Goal: Task Accomplishment & Management: Manage account settings

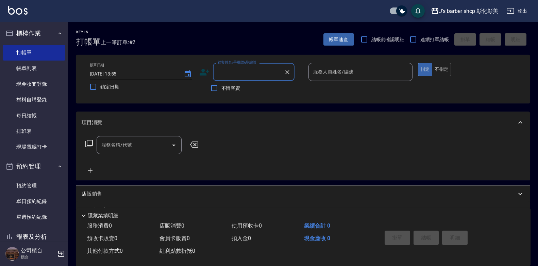
click at [120, 73] on input "[DATE] 13:55" at bounding box center [133, 73] width 87 height 11
type input "[DATE] 16:00"
click at [228, 67] on input "顧客姓名/手機號碼/編號" at bounding box center [248, 72] width 65 height 12
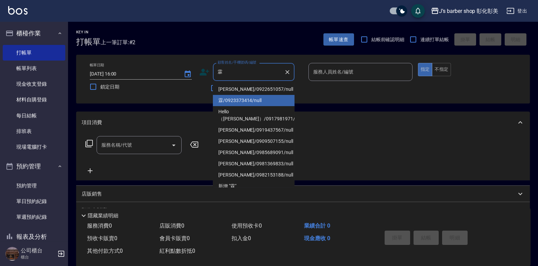
click at [242, 104] on li "霖/0923373414/null" at bounding box center [254, 100] width 82 height 11
type input "霖/0923373414/null"
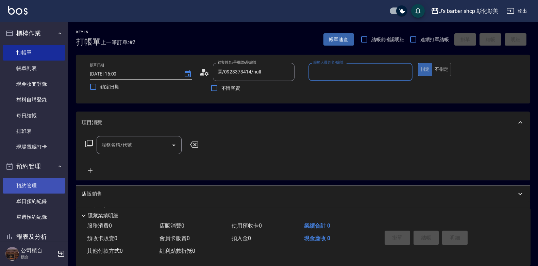
click at [28, 188] on link "預約管理" at bounding box center [34, 186] width 63 height 16
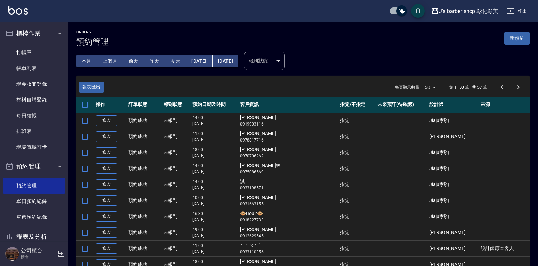
click at [180, 59] on button "今天" at bounding box center [175, 61] width 21 height 13
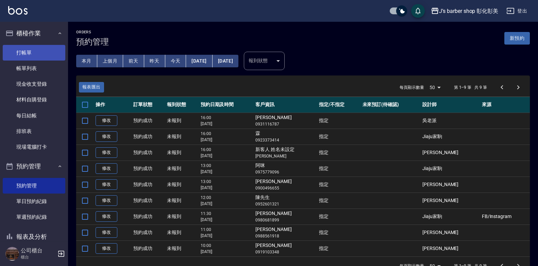
click at [23, 50] on link "打帳單" at bounding box center [34, 53] width 63 height 16
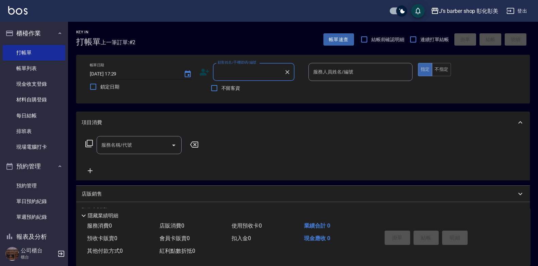
click at [119, 74] on input "[DATE] 17:29" at bounding box center [133, 73] width 87 height 11
type input "[DATE] 16:00"
click at [223, 72] on div "顧客姓名/手機號碼/編號 顧客姓名/手機號碼/編號" at bounding box center [254, 72] width 82 height 18
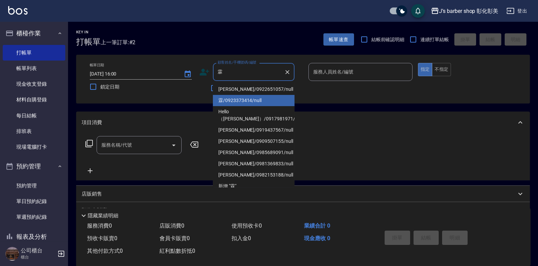
click at [237, 98] on li "霖/0923373414/null" at bounding box center [254, 100] width 82 height 11
type input "霖/0923373414/null"
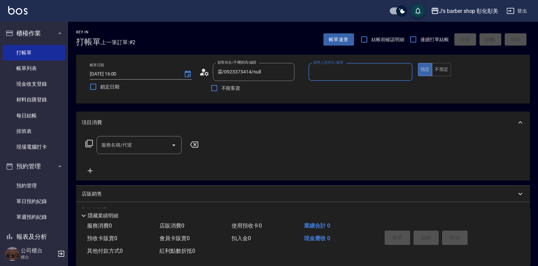
click at [328, 70] on input "服務人員姓名/編號" at bounding box center [361, 72] width 98 height 12
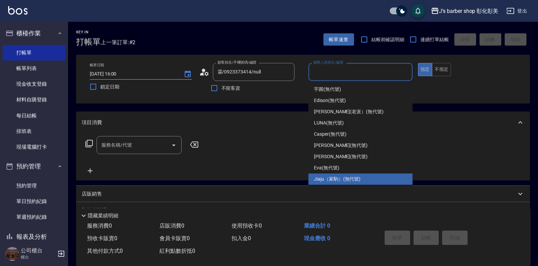
click at [318, 182] on span "Jiaju（家駒） (無代號)" at bounding box center [337, 179] width 47 height 7
type input "Jiaju（家駒）(無代號)"
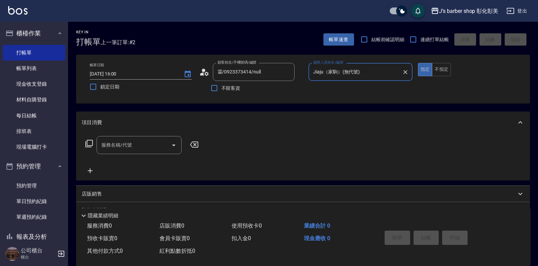
click at [110, 146] on div "服務名稱/代號 服務名稱/代號" at bounding box center [139, 145] width 85 height 18
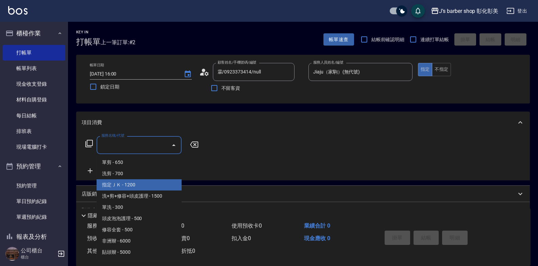
click at [120, 187] on span "指定ＪＫ - 1200" at bounding box center [139, 184] width 85 height 11
click at [120, 187] on div "店販銷售" at bounding box center [303, 194] width 454 height 16
type input "指定ＪＫ(102)"
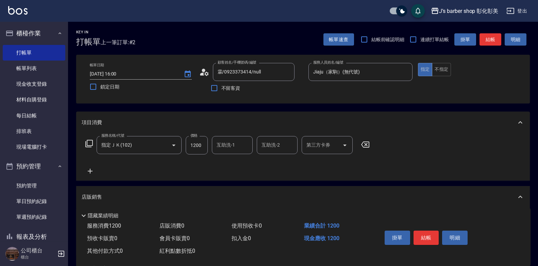
click at [228, 145] on div "互助洗-1 互助洗-1" at bounding box center [232, 145] width 41 height 18
click at [228, 145] on label "互助洗-1" at bounding box center [226, 145] width 18 height 7
click at [228, 145] on input "互助洗-1" at bounding box center [232, 145] width 35 height 12
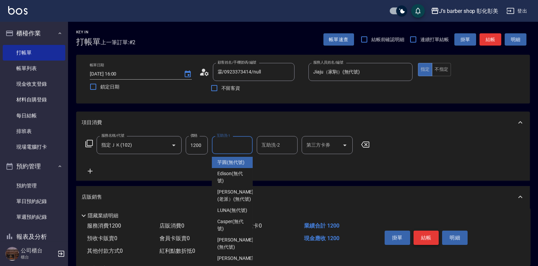
click at [430, 239] on button "結帳" at bounding box center [427, 238] width 26 height 14
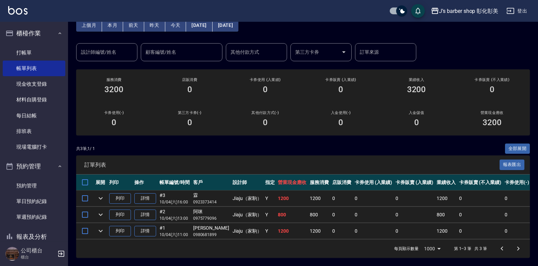
scroll to position [7, 0]
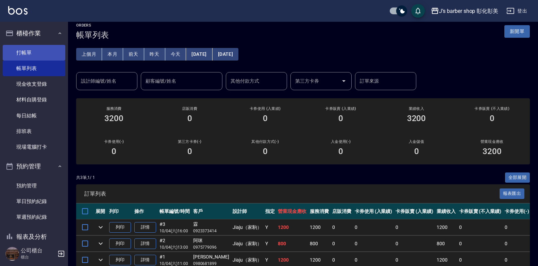
click at [26, 55] on link "打帳單" at bounding box center [34, 53] width 63 height 16
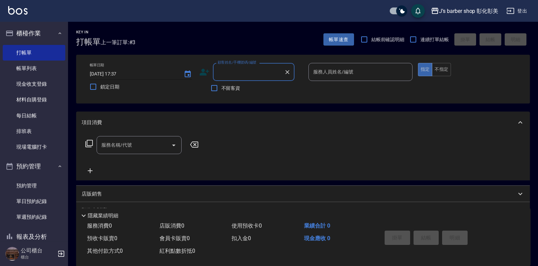
click at [119, 71] on input "[DATE] 17:37" at bounding box center [133, 73] width 87 height 11
click at [215, 71] on div "顧客姓名/手機號碼/編號" at bounding box center [254, 72] width 82 height 18
type input "[DATE] 10:00"
type input "校"
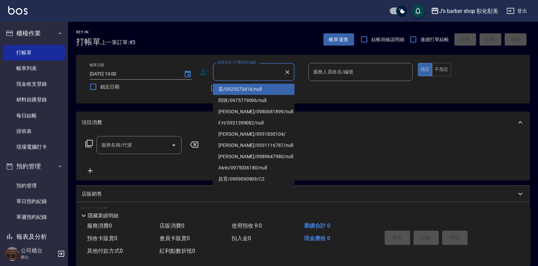
type input "v"
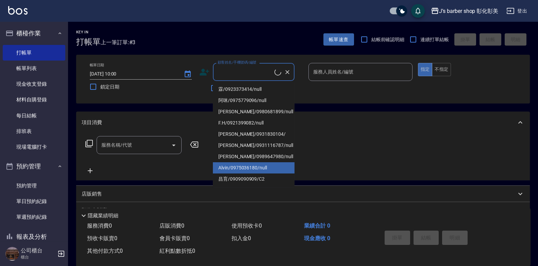
type input "ㄏ"
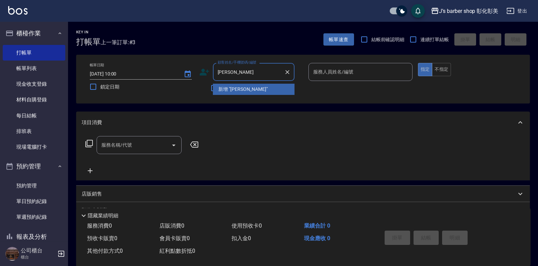
type input "小偵"
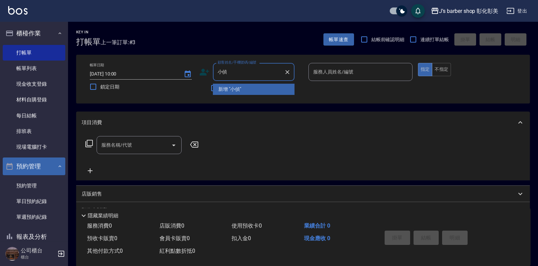
drag, startPoint x: 38, startPoint y: 179, endPoint x: 60, endPoint y: 167, distance: 25.0
click at [38, 179] on link "預約管理" at bounding box center [34, 186] width 63 height 16
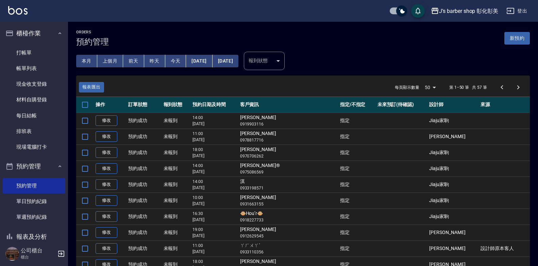
click at [173, 63] on button "今天" at bounding box center [175, 61] width 21 height 13
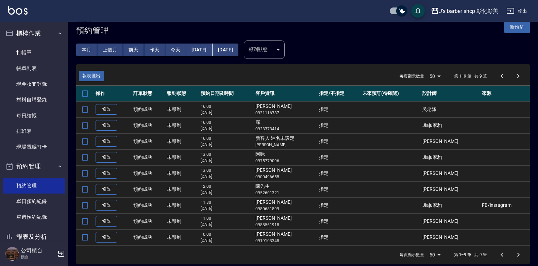
scroll to position [17, 0]
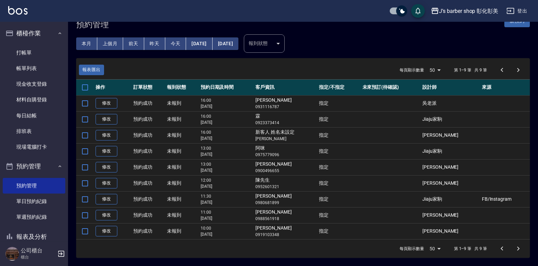
click at [277, 230] on td "小[PERSON_NAME] 0919103348" at bounding box center [286, 231] width 64 height 16
copy td "[PERSON_NAME]"
click at [300, 122] on p "0923373414" at bounding box center [285, 123] width 60 height 6
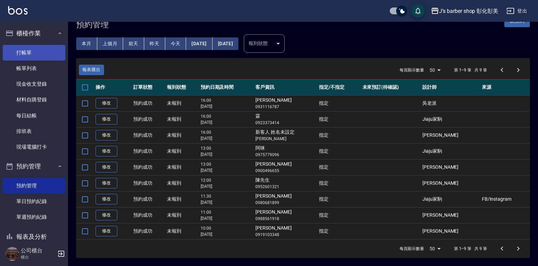
click at [19, 57] on link "打帳單" at bounding box center [34, 53] width 63 height 16
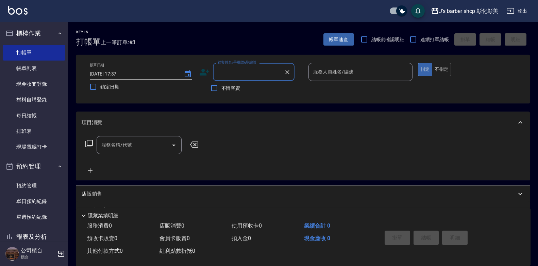
click at [232, 73] on input "顧客姓名/手機號碼/編號" at bounding box center [248, 72] width 65 height 12
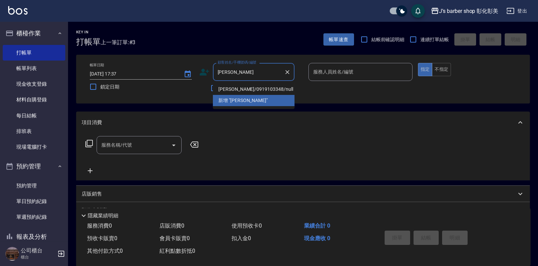
click at [268, 85] on li "[PERSON_NAME]/0919103348/null" at bounding box center [254, 89] width 82 height 11
type input "[PERSON_NAME]/0919103348/null"
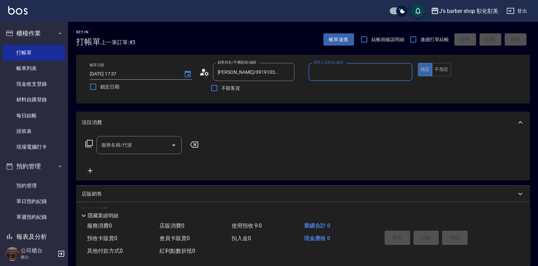
type input "LUNA(無代號)"
click at [313, 76] on input "LUNA(無代號)" at bounding box center [356, 72] width 88 height 12
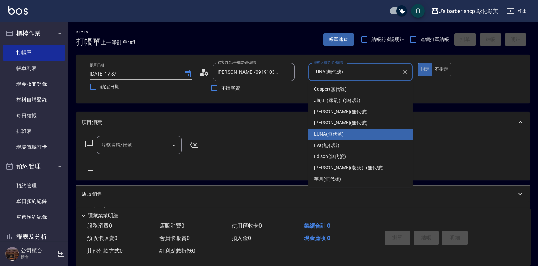
click at [156, 144] on input "服務名稱/代號" at bounding box center [134, 145] width 69 height 12
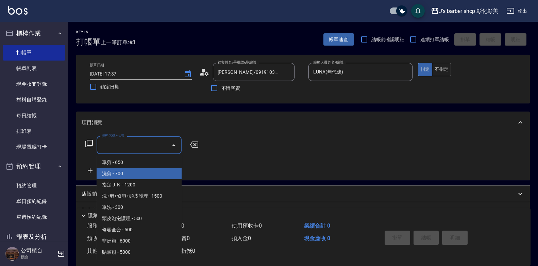
click at [143, 177] on span "洗剪 - 700" at bounding box center [139, 173] width 85 height 11
type input "洗剪(101)"
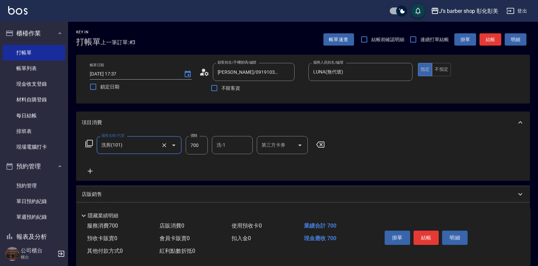
click at [91, 172] on icon at bounding box center [90, 171] width 17 height 8
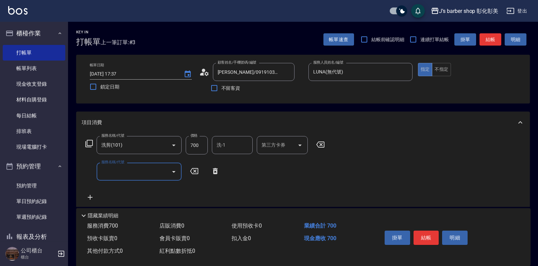
click at [130, 169] on input "服務名稱/代號" at bounding box center [134, 172] width 69 height 12
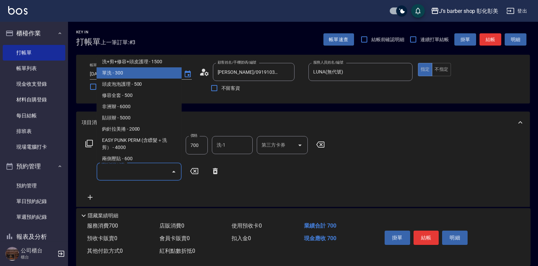
scroll to position [68, 0]
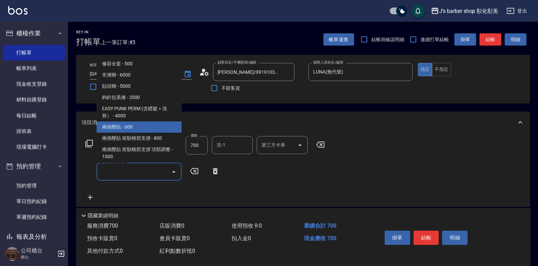
click at [142, 126] on span "兩側壓貼 - 600" at bounding box center [139, 126] width 85 height 11
type input "兩側壓貼(Gp)"
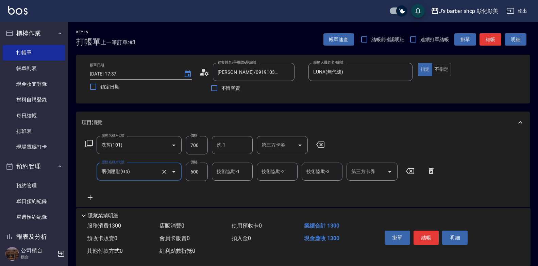
click at [195, 147] on input "700" at bounding box center [197, 145] width 22 height 18
type input "800"
click at [199, 170] on input "600" at bounding box center [197, 172] width 22 height 18
type input "800"
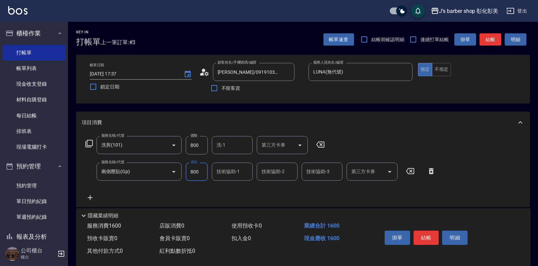
click at [230, 149] on input "洗-1" at bounding box center [232, 145] width 35 height 12
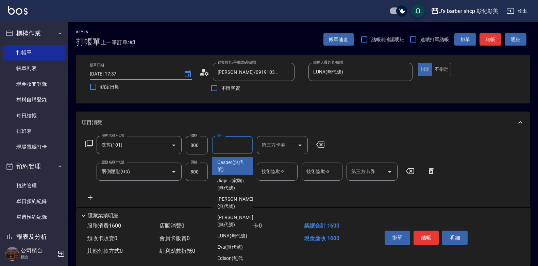
click at [230, 149] on input "洗-1" at bounding box center [232, 145] width 35 height 12
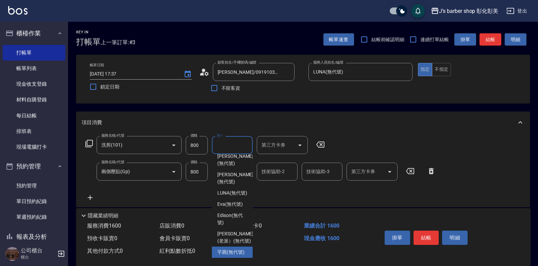
click at [233, 250] on span "芋圓 (無代號)" at bounding box center [230, 252] width 27 height 7
type input "芋圓(無代號)"
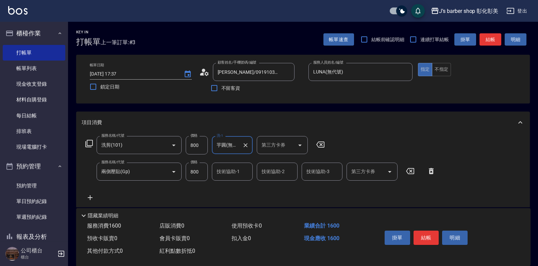
click at [214, 172] on div "技術協助-1" at bounding box center [232, 172] width 41 height 18
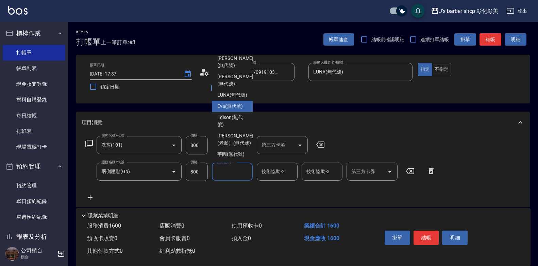
scroll to position [71, 0]
click at [229, 92] on span "LUNA (無代號)" at bounding box center [232, 95] width 30 height 7
type input "LUNA(無代號)"
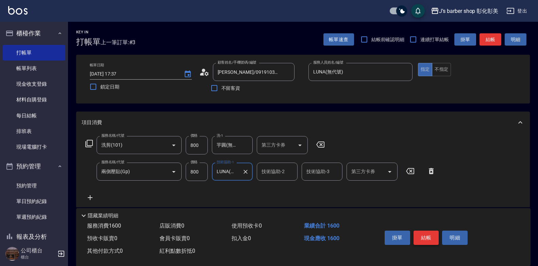
click at [416, 233] on button "結帳" at bounding box center [427, 238] width 26 height 14
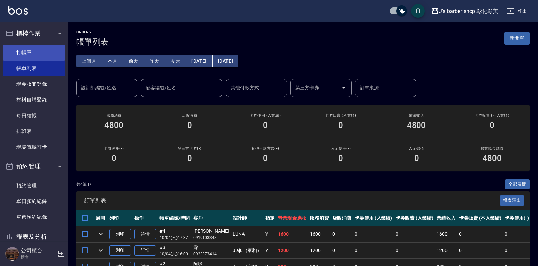
click at [29, 51] on link "打帳單" at bounding box center [34, 53] width 63 height 16
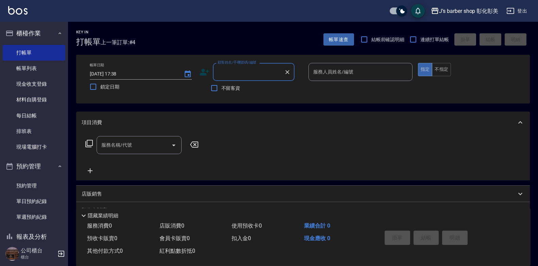
click at [222, 71] on input "顧客姓名/手機號碼/編號" at bounding box center [248, 72] width 65 height 12
type input "5"
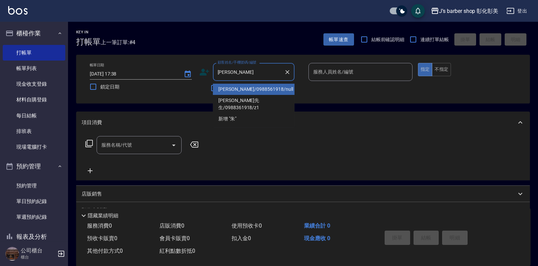
click at [236, 85] on li "[PERSON_NAME]/0988561918/null" at bounding box center [254, 89] width 82 height 11
type input "[PERSON_NAME]/0988561918/null"
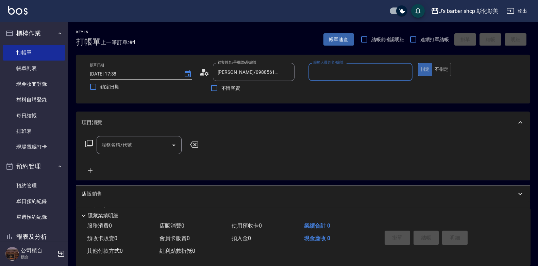
type input "LUNA(無代號)"
click at [151, 143] on input "服務名稱/代號" at bounding box center [134, 145] width 69 height 12
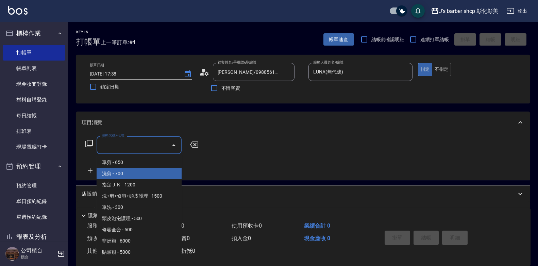
click at [147, 175] on span "洗剪 - 700" at bounding box center [139, 173] width 85 height 11
type input "洗剪(101)"
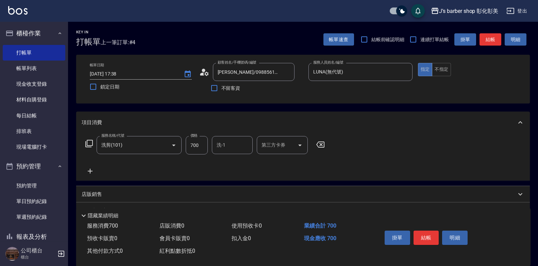
click at [91, 175] on icon at bounding box center [90, 171] width 17 height 8
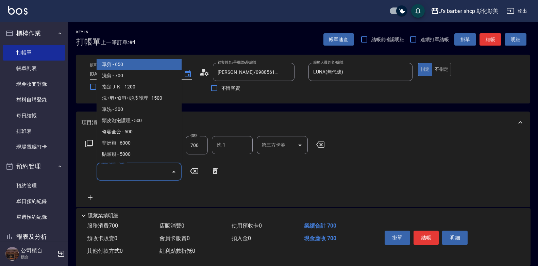
click at [116, 172] on input "服務名稱/代號" at bounding box center [134, 172] width 69 height 12
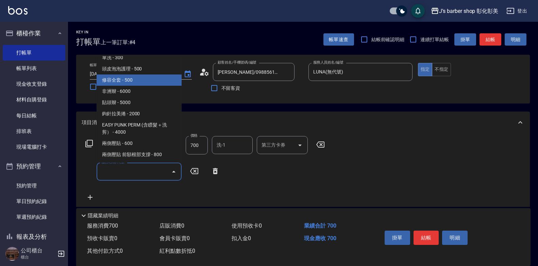
scroll to position [68, 0]
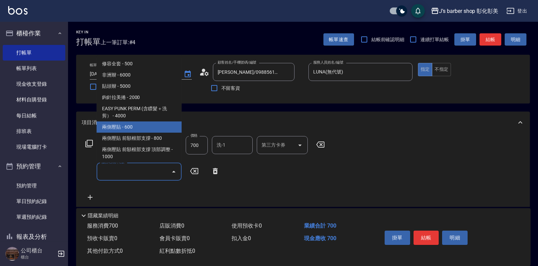
click at [126, 130] on span "兩側壓貼 - 600" at bounding box center [139, 126] width 85 height 11
type input "兩側壓貼(Gp)"
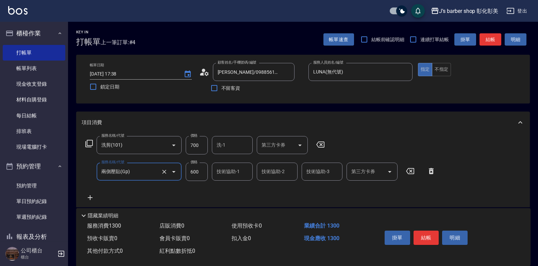
click at [196, 148] on input "700" at bounding box center [197, 145] width 22 height 18
type input "800"
click at [194, 172] on input "600" at bounding box center [197, 172] width 22 height 18
type input "400"
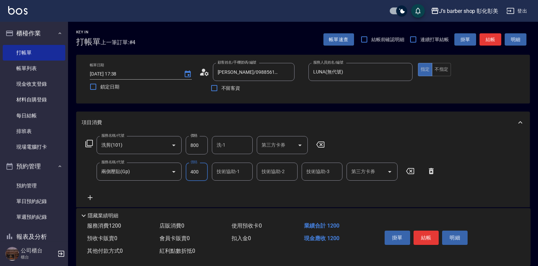
click at [221, 144] on div "洗-1 洗-1" at bounding box center [232, 145] width 41 height 18
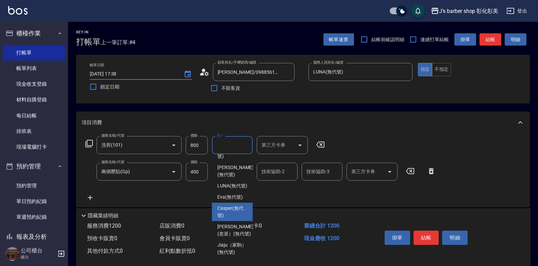
scroll to position [3, 0]
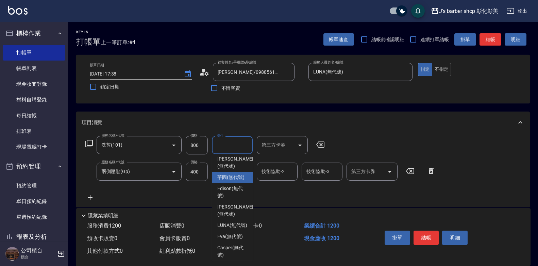
click at [229, 179] on span "芋圓 (無代號)" at bounding box center [230, 177] width 27 height 7
type input "芋圓(無代號)"
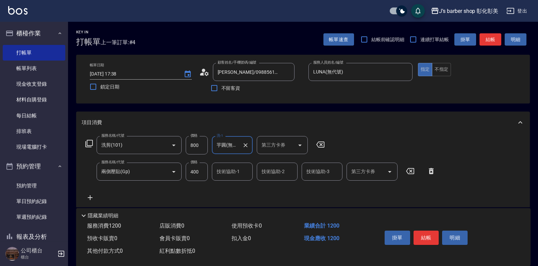
click at [230, 172] on div "技術協助-1 技術協助-1" at bounding box center [232, 172] width 41 height 18
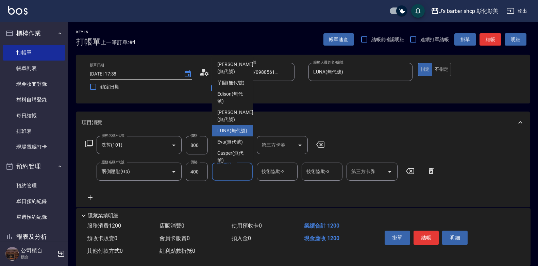
click at [235, 134] on span "LUNA (無代號)" at bounding box center [232, 130] width 30 height 7
click at [235, 144] on input "芋圓(無代號)" at bounding box center [227, 145] width 24 height 12
type input "LUNA(無代號)"
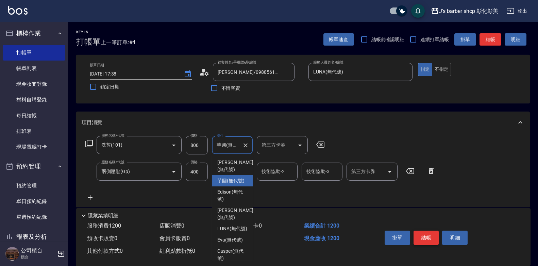
click at [421, 233] on button "結帳" at bounding box center [427, 238] width 26 height 14
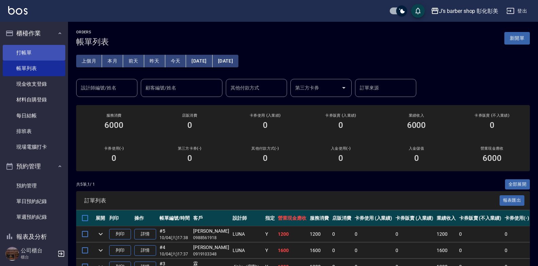
click at [47, 54] on link "打帳單" at bounding box center [34, 53] width 63 height 16
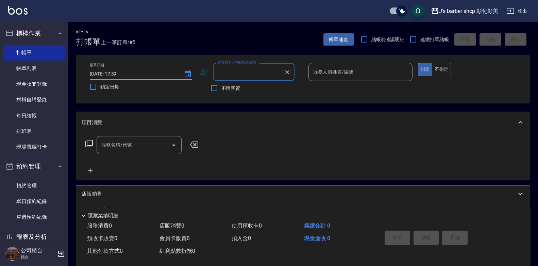
click at [228, 72] on input "顧客姓名/手機號碼/編號" at bounding box center [248, 72] width 65 height 12
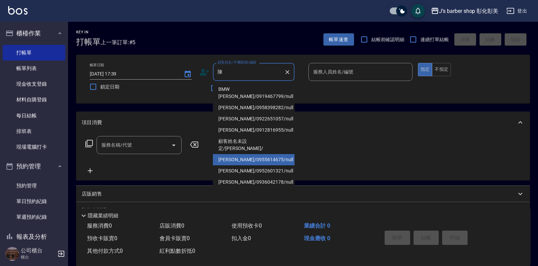
scroll to position [33, 0]
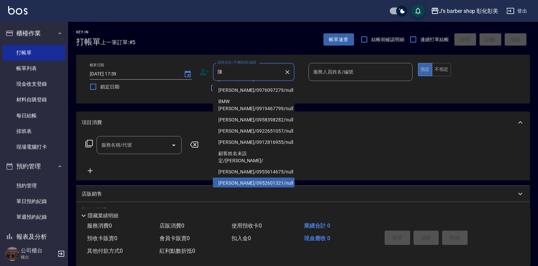
click at [271, 148] on li "[PERSON_NAME]/0912816955/null" at bounding box center [254, 142] width 82 height 11
type input "[PERSON_NAME]/0912816955/null"
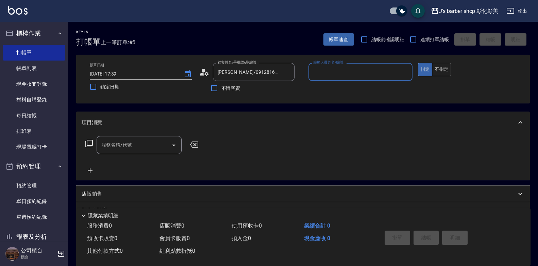
click at [330, 76] on input "服務人員姓名/編號" at bounding box center [361, 72] width 98 height 12
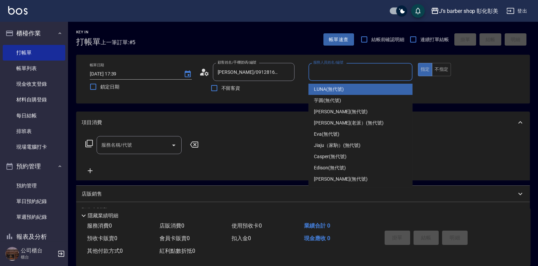
click at [320, 87] on span "LUNA (無代號)" at bounding box center [329, 89] width 30 height 7
type input "LUNA(無代號)"
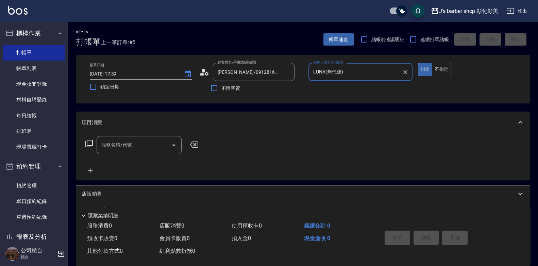
click at [122, 152] on div "服務名稱/代號" at bounding box center [139, 145] width 85 height 18
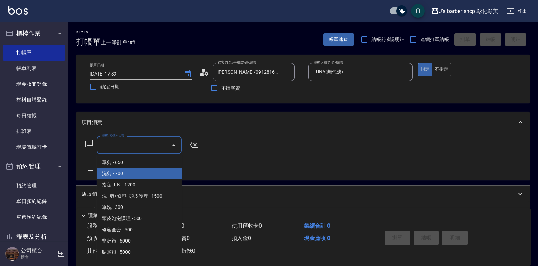
click at [126, 171] on span "洗剪 - 700" at bounding box center [139, 173] width 85 height 11
click at [126, 171] on div "服務名稱/代號 服務名稱/代號" at bounding box center [142, 155] width 121 height 39
type input "洗剪(101)"
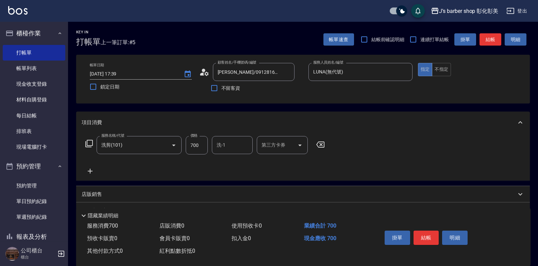
click at [200, 143] on input "700" at bounding box center [197, 145] width 22 height 18
type input "800"
click at [236, 148] on input "洗-1" at bounding box center [232, 145] width 35 height 12
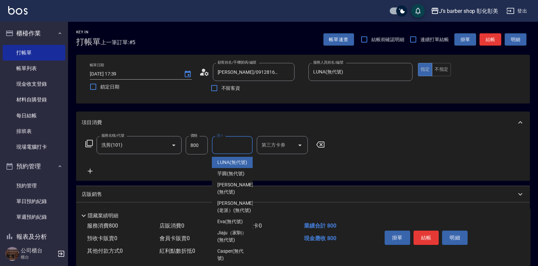
click at [236, 148] on input "洗-1" at bounding box center [232, 145] width 35 height 12
click at [237, 166] on span "LUNA (無代號)" at bounding box center [232, 162] width 30 height 7
type input "LUNA(無代號)"
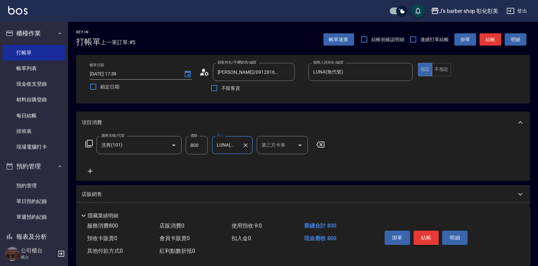
click at [435, 232] on button "結帳" at bounding box center [427, 238] width 26 height 14
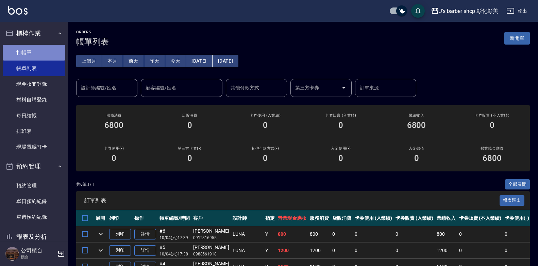
click at [54, 51] on link "打帳單" at bounding box center [34, 53] width 63 height 16
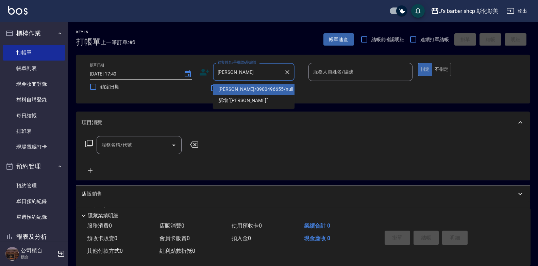
click at [267, 86] on li "[PERSON_NAME]/0900496655/null" at bounding box center [254, 89] width 82 height 11
type input "[PERSON_NAME]/0900496655/null"
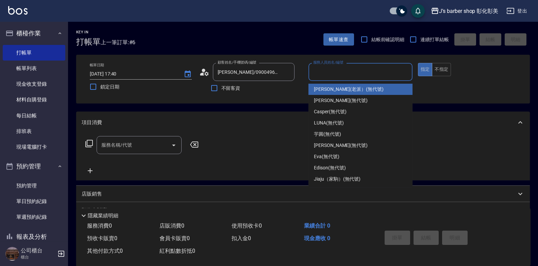
click at [334, 77] on input "服務人員姓名/編號" at bounding box center [361, 72] width 98 height 12
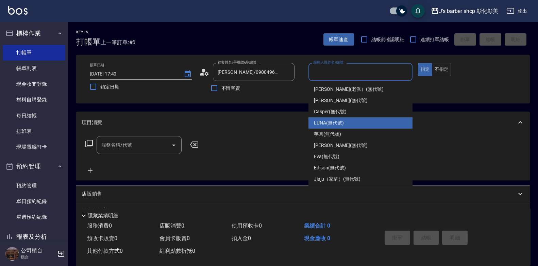
click at [327, 125] on span "LUNA (無代號)" at bounding box center [329, 122] width 30 height 7
type input "LUNA(無代號)"
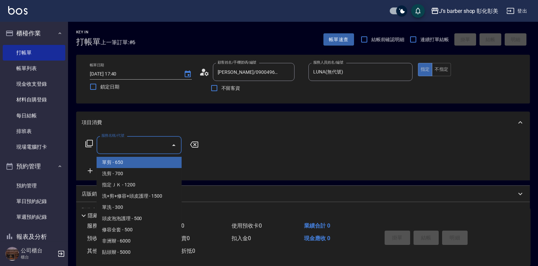
click at [108, 148] on input "服務名稱/代號" at bounding box center [134, 145] width 69 height 12
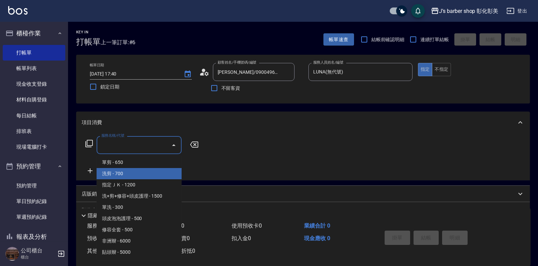
click at [122, 176] on span "洗剪 - 700" at bounding box center [139, 173] width 85 height 11
click at [122, 176] on div "服務名稱/代號 服務名稱/代號" at bounding box center [303, 156] width 454 height 47
type input "洗剪(101)"
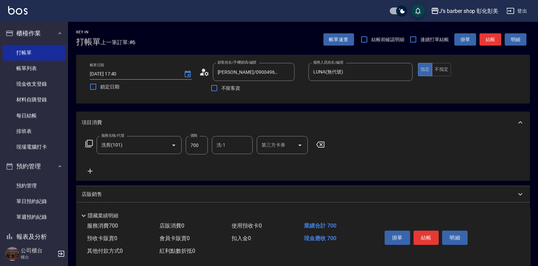
click at [195, 147] on input "700" at bounding box center [197, 145] width 22 height 18
type input "800"
click at [89, 173] on icon at bounding box center [90, 171] width 17 height 8
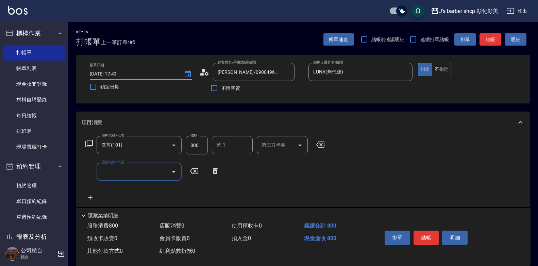
click at [102, 172] on input "服務名稱/代號" at bounding box center [134, 172] width 69 height 12
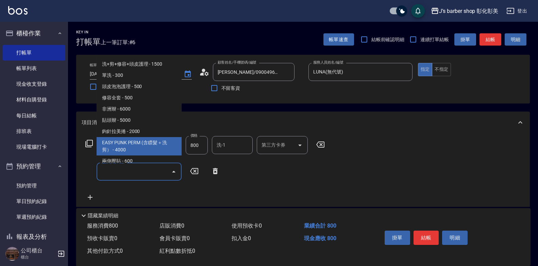
scroll to position [102, 0]
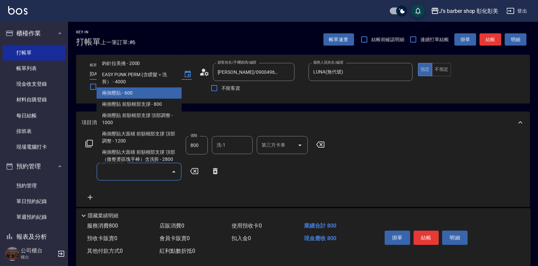
click at [125, 91] on span "兩側壓貼 - 600" at bounding box center [139, 92] width 85 height 11
type input "兩側壓貼(Gp)"
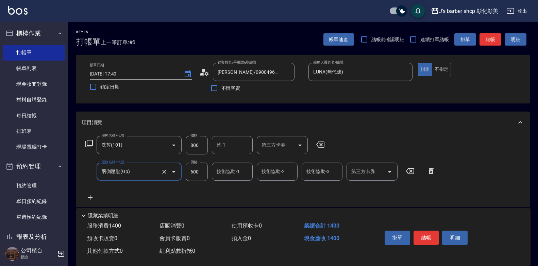
click at [193, 172] on input "600" at bounding box center [197, 172] width 22 height 18
type input "500"
click at [235, 150] on input "洗-1" at bounding box center [232, 145] width 35 height 12
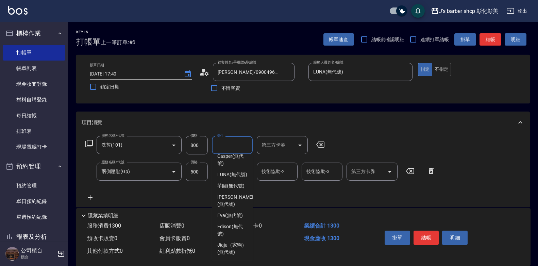
scroll to position [71, 0]
click at [229, 182] on span "芋圓 (無代號)" at bounding box center [230, 185] width 27 height 7
type input "芋圓(無代號)"
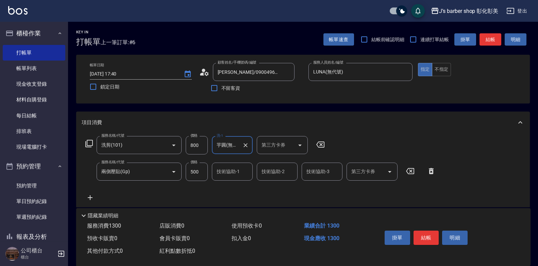
click at [229, 175] on input "技術協助-1" at bounding box center [232, 172] width 35 height 12
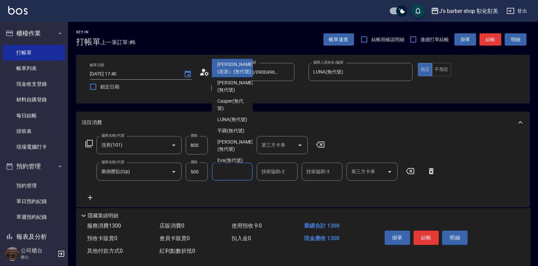
click at [229, 169] on input "技術協助-1" at bounding box center [232, 172] width 35 height 12
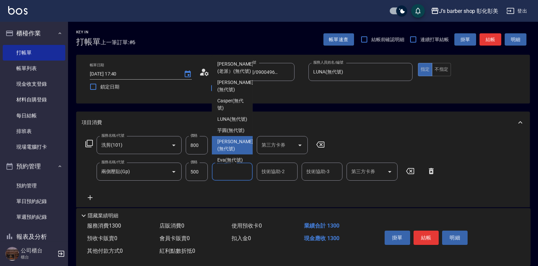
scroll to position [0, 0]
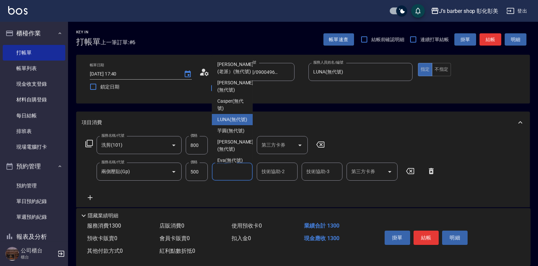
click at [237, 123] on span "LUNA (無代號)" at bounding box center [232, 119] width 30 height 7
type input "LUNA(無代號)"
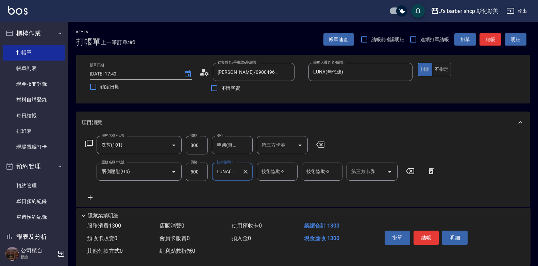
click at [279, 168] on input "技術協助-2" at bounding box center [277, 172] width 35 height 12
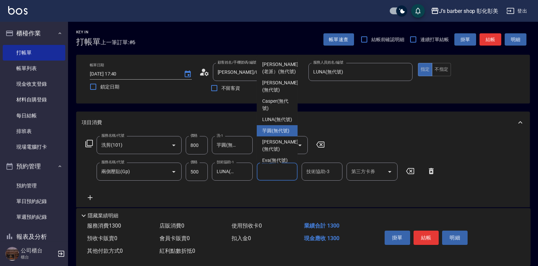
click at [274, 136] on div "芋圓 (無代號)" at bounding box center [277, 130] width 41 height 11
type input "芋圓(無代號)"
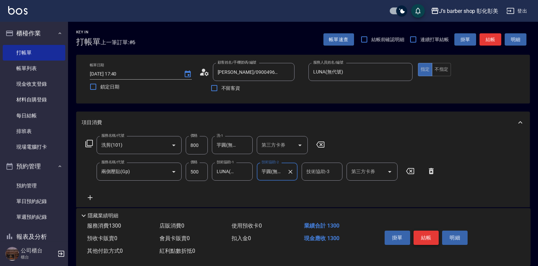
click at [429, 235] on button "結帳" at bounding box center [427, 238] width 26 height 14
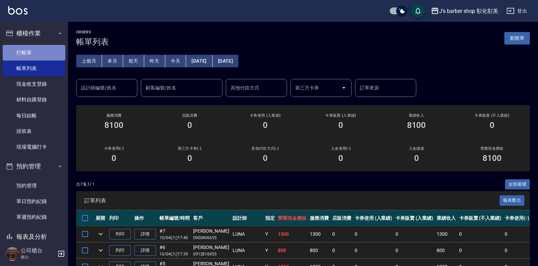
click at [35, 57] on link "打帳單" at bounding box center [34, 53] width 63 height 16
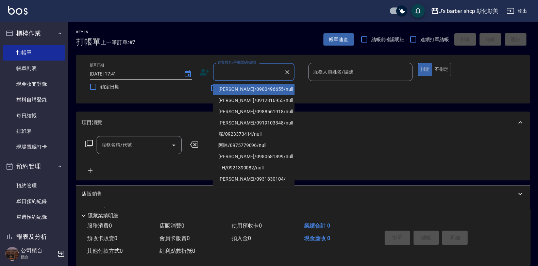
click at [219, 71] on input "顧客姓名/手機號碼/編號" at bounding box center [248, 72] width 65 height 12
click at [213, 89] on li "[PERSON_NAME]/0900496655/null" at bounding box center [254, 89] width 82 height 11
type input "[PERSON_NAME]/0900496655/null"
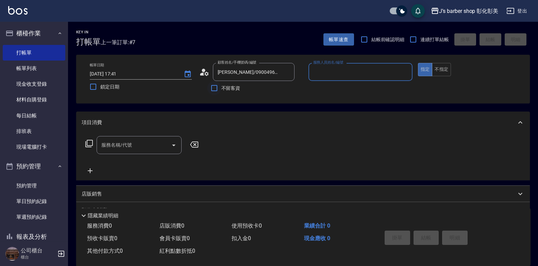
click at [217, 88] on input "不留客資" at bounding box center [214, 88] width 14 height 14
checkbox input "true"
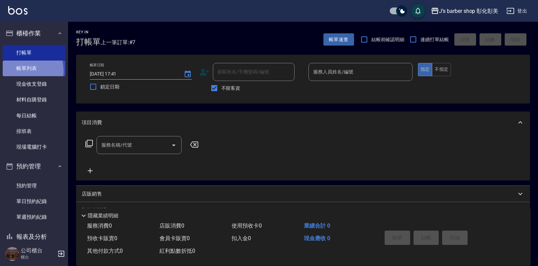
click at [19, 70] on link "帳單列表" at bounding box center [34, 69] width 63 height 16
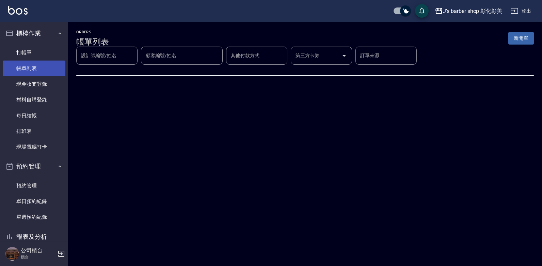
click at [30, 69] on link "帳單列表" at bounding box center [34, 69] width 63 height 16
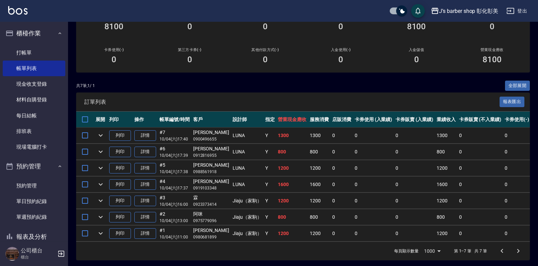
scroll to position [106, 0]
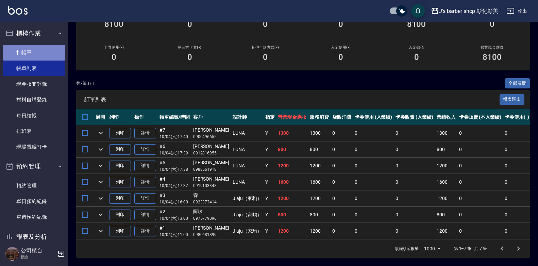
click at [40, 53] on link "打帳單" at bounding box center [34, 53] width 63 height 16
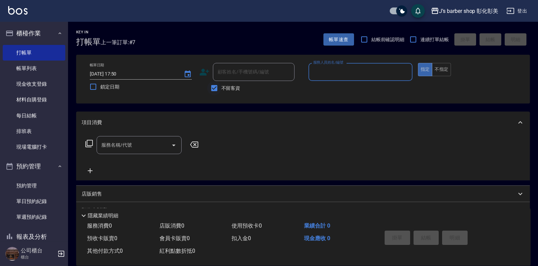
click at [219, 87] on input "不留客資" at bounding box center [214, 88] width 14 height 14
click at [222, 85] on span "不留客資" at bounding box center [230, 88] width 19 height 7
click at [221, 85] on input "不留客資" at bounding box center [214, 88] width 14 height 14
checkbox input "true"
click at [342, 72] on input "服務人員姓名/編號" at bounding box center [361, 72] width 98 height 12
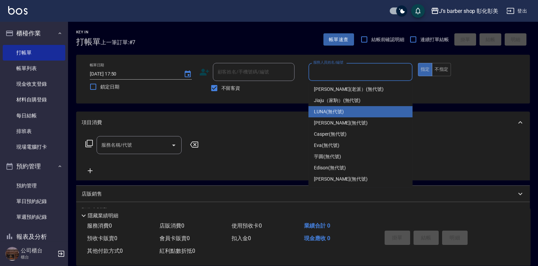
click at [328, 110] on span "LUNA (無代號)" at bounding box center [329, 111] width 30 height 7
type input "LUNA(無代號)"
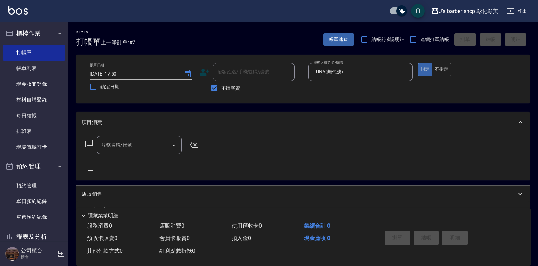
click at [124, 132] on div "項目消費" at bounding box center [303, 123] width 454 height 22
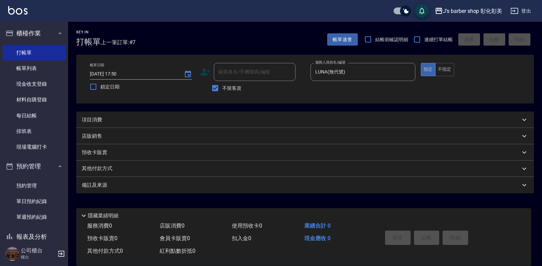
click at [132, 145] on div "預收卡販賣" at bounding box center [304, 152] width 457 height 16
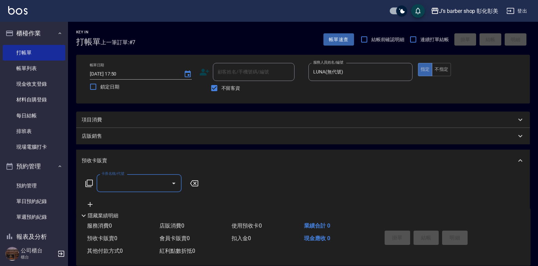
click at [132, 127] on div "項目消費" at bounding box center [303, 120] width 454 height 16
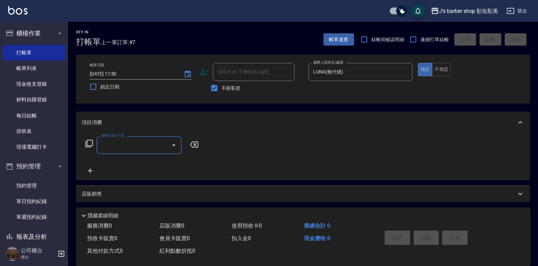
click at [139, 112] on div "項目消費" at bounding box center [303, 123] width 454 height 22
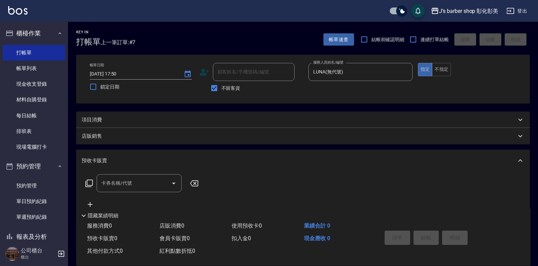
click at [139, 116] on div "項目消費" at bounding box center [299, 119] width 435 height 7
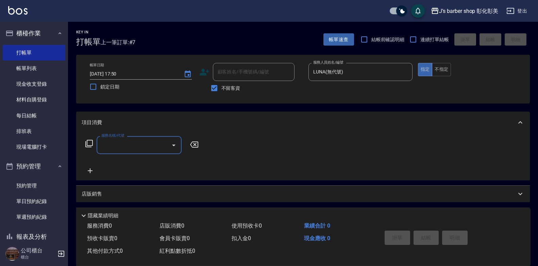
drag, startPoint x: 141, startPoint y: 135, endPoint x: 142, endPoint y: 140, distance: 5.1
click at [141, 137] on div "服務名稱/代號 服務名稱/代號" at bounding box center [303, 156] width 454 height 47
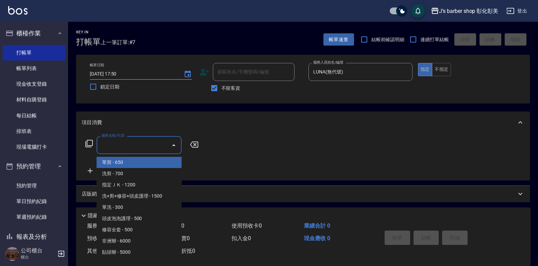
click at [143, 147] on input "服務名稱/代號" at bounding box center [134, 145] width 69 height 12
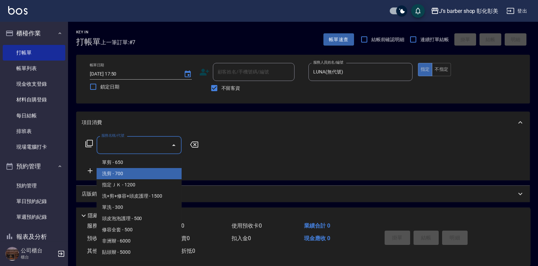
click at [141, 169] on span "洗剪 - 700" at bounding box center [139, 173] width 85 height 11
type input "洗剪(101)"
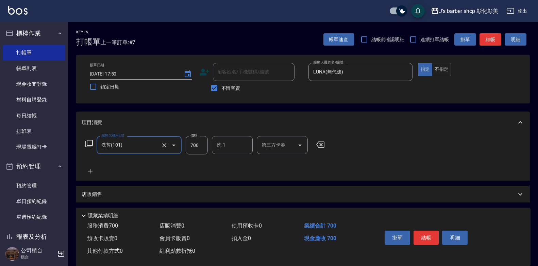
click at [193, 148] on input "700" at bounding box center [197, 145] width 22 height 18
type input "800"
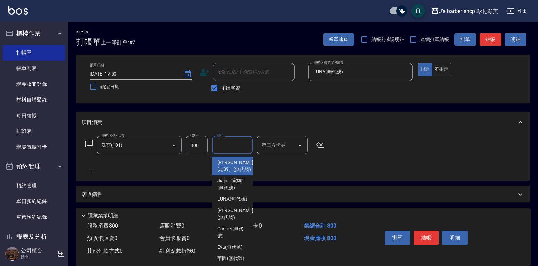
click at [223, 148] on input "洗-1" at bounding box center [232, 145] width 35 height 12
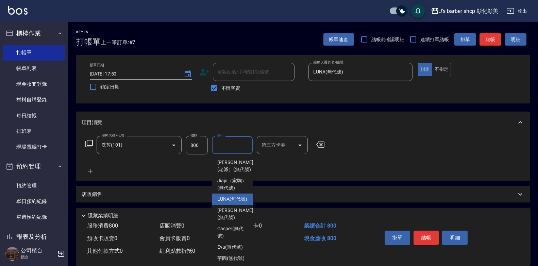
click at [227, 203] on span "LUNA (無代號)" at bounding box center [232, 199] width 30 height 7
click at [227, 220] on div "店販消費 0" at bounding box center [193, 226] width 72 height 13
type input "LUNA(無代號)"
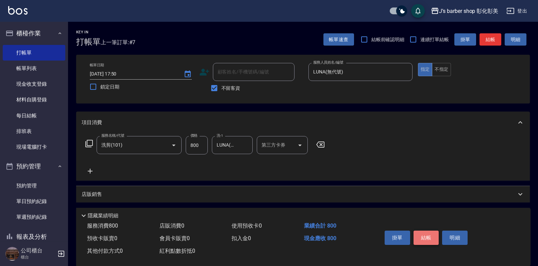
click at [419, 236] on button "結帳" at bounding box center [427, 238] width 26 height 14
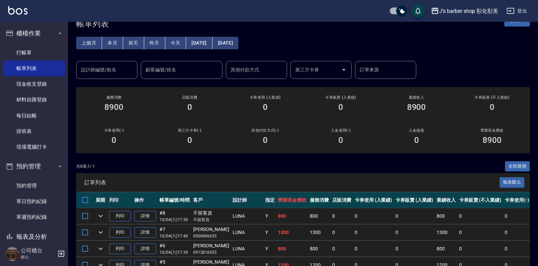
scroll to position [68, 0]
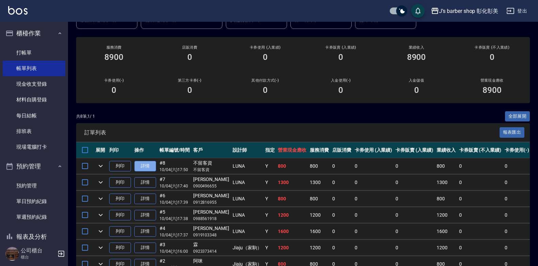
click at [148, 164] on link "詳情" at bounding box center [145, 166] width 22 height 11
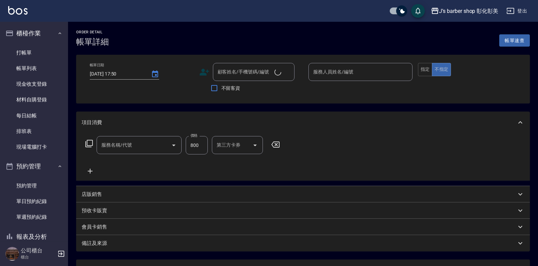
checkbox input "true"
type input "LUNA(無代號)"
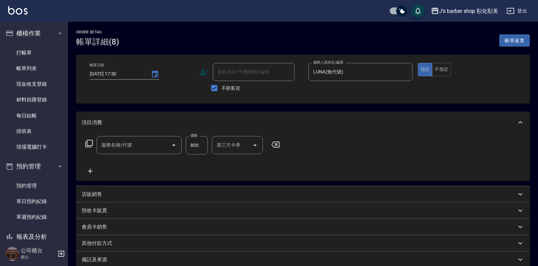
type input "洗剪(101)"
click at [205, 144] on input "800" at bounding box center [197, 145] width 22 height 18
click at [233, 142] on input "LUNA(無代號)" at bounding box center [227, 145] width 24 height 12
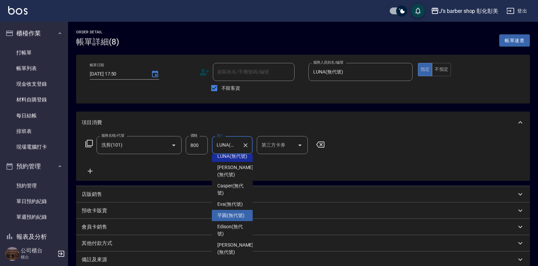
scroll to position [71, 0]
click at [226, 212] on span "芋圓 (無代號)" at bounding box center [230, 215] width 27 height 7
type input "芋圓(無代號)"
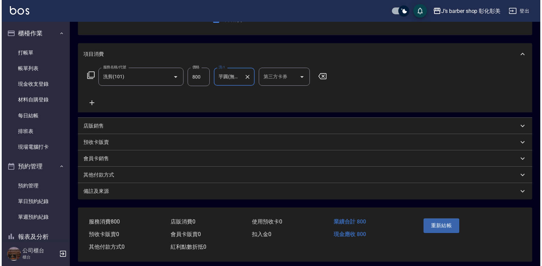
scroll to position [75, 0]
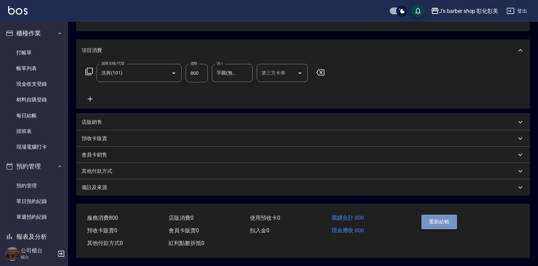
click at [444, 217] on button "重新結帳" at bounding box center [439, 222] width 36 height 14
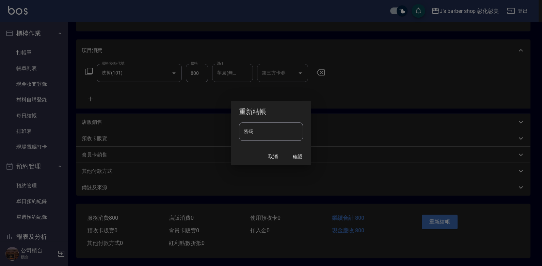
click at [272, 134] on input "密碼" at bounding box center [271, 131] width 64 height 18
type input "****"
click at [298, 154] on button "確認" at bounding box center [297, 156] width 22 height 13
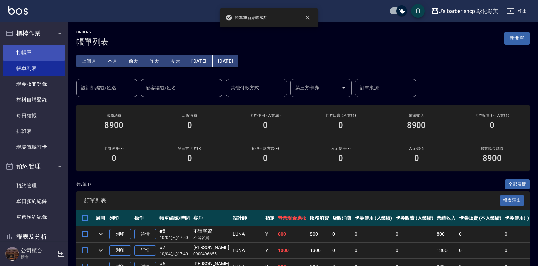
click at [32, 53] on link "打帳單" at bounding box center [34, 53] width 63 height 16
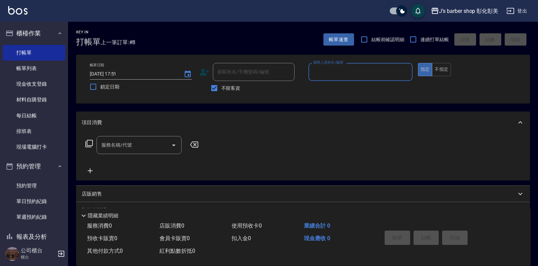
click at [221, 87] on span "不留客資" at bounding box center [230, 88] width 19 height 7
click at [221, 87] on input "不留客資" at bounding box center [214, 88] width 14 height 14
click at [221, 87] on span "不留客資" at bounding box center [230, 88] width 19 height 7
click at [221, 87] on input "不留客資" at bounding box center [214, 88] width 14 height 14
click at [218, 88] on input "不留客資" at bounding box center [214, 88] width 14 height 14
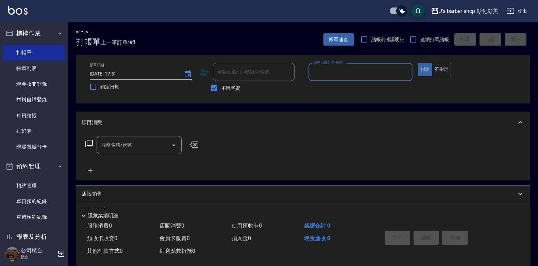
checkbox input "false"
click at [236, 72] on div "顧客姓名/手機號碼/編號 顧客姓名/手機號碼/編號" at bounding box center [254, 72] width 82 height 18
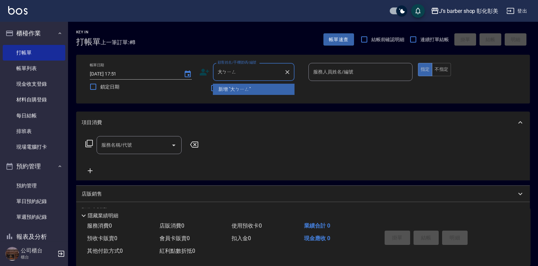
type input "大餅"
click at [291, 70] on icon "Clear" at bounding box center [287, 72] width 7 height 7
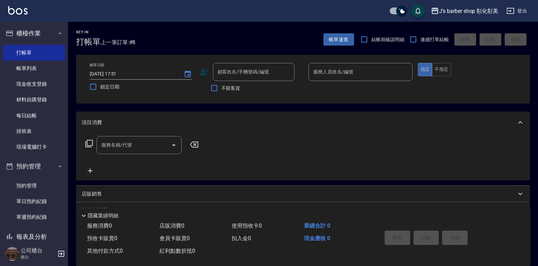
click at [203, 91] on div "不留客資" at bounding box center [246, 88] width 95 height 14
click at [214, 87] on input "不留客資" at bounding box center [214, 88] width 14 height 14
checkbox input "true"
click at [328, 68] on input "服務人員姓名/編號" at bounding box center [361, 72] width 98 height 12
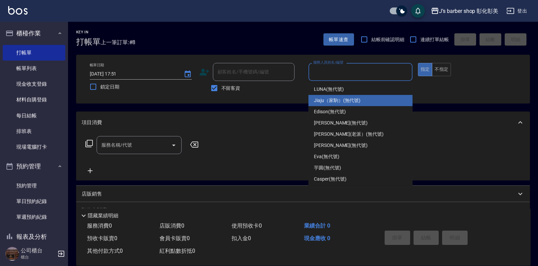
click at [322, 98] on span "Jiaju（家駒） (無代號)" at bounding box center [337, 100] width 47 height 7
type input "Jiaju（家駒）(無代號)"
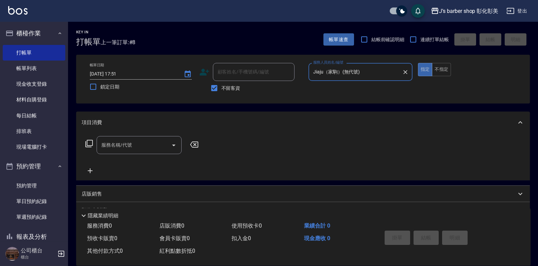
click at [124, 147] on div "服務名稱/代號 服務名稱/代號" at bounding box center [139, 145] width 85 height 18
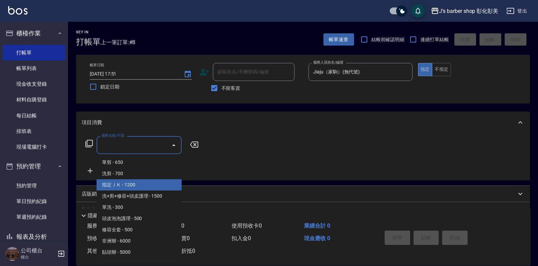
click at [125, 184] on span "指定ＪＫ - 1200" at bounding box center [139, 184] width 85 height 11
type input "指定ＪＫ(102)"
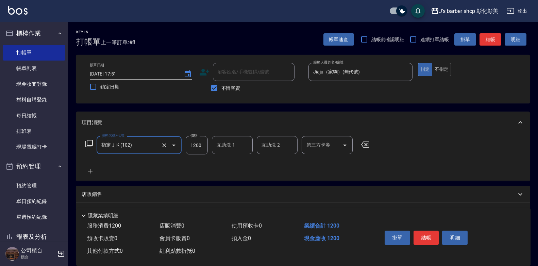
click at [195, 148] on input "1200" at bounding box center [197, 145] width 22 height 18
type input "1000"
click at [222, 147] on input "互助洗-1" at bounding box center [232, 145] width 35 height 12
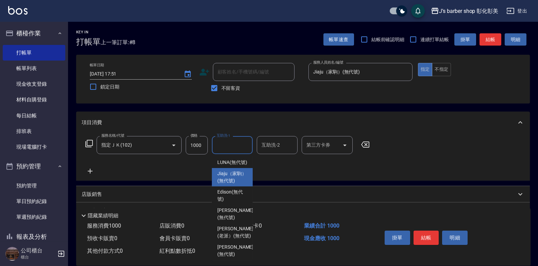
click at [227, 184] on span "Jiaju（家駒） (無代號)" at bounding box center [232, 177] width 30 height 14
type input "Jiaju（家駒）(無代號)"
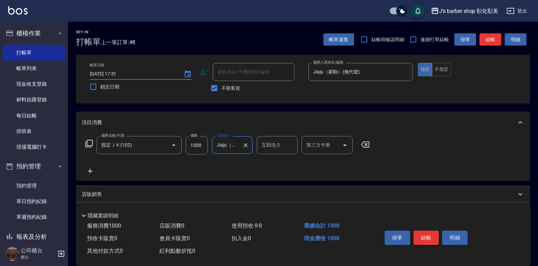
click at [422, 232] on button "結帳" at bounding box center [427, 238] width 26 height 14
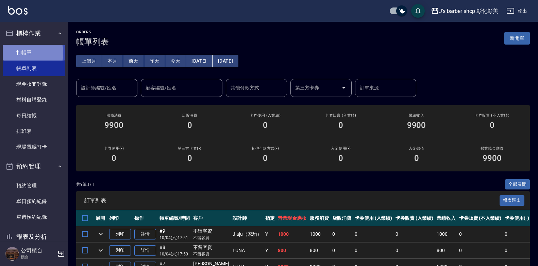
click at [22, 53] on link "打帳單" at bounding box center [34, 53] width 63 height 16
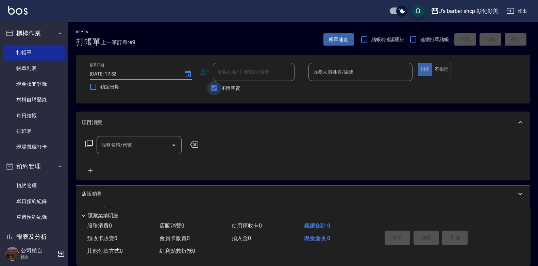
click at [210, 86] on input "不留客資" at bounding box center [214, 88] width 14 height 14
checkbox input "false"
click at [25, 70] on link "帳單列表" at bounding box center [34, 69] width 63 height 16
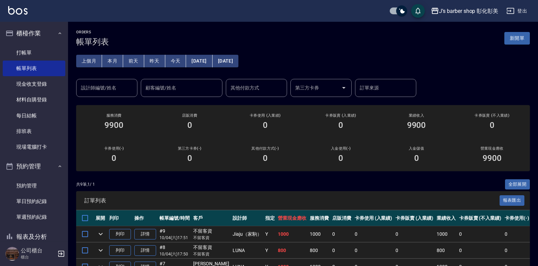
click at [372, 47] on div "上個月 本月 [DATE] [DATE] [DATE] [DATE] [DATE] 設計師編號/姓名 設計師編號/姓名 顧客編號/姓名 顧客編號/姓名 其他付…" at bounding box center [303, 72] width 454 height 50
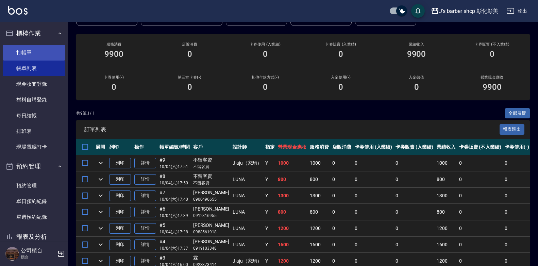
scroll to position [68, 0]
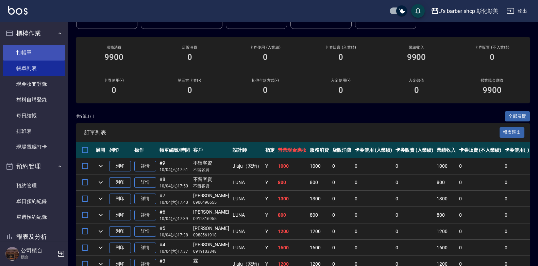
click at [41, 52] on link "打帳單" at bounding box center [34, 53] width 63 height 16
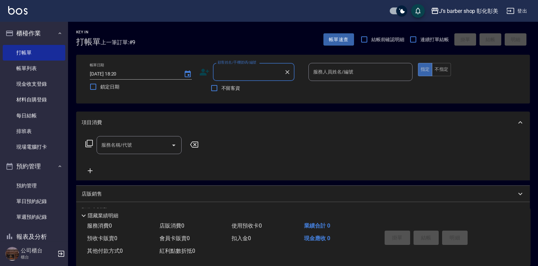
click at [246, 74] on input "顧客姓名/手機號碼/編號" at bounding box center [248, 72] width 65 height 12
click at [209, 89] on input "不留客資" at bounding box center [214, 88] width 14 height 14
click at [213, 87] on input "不留客資" at bounding box center [214, 88] width 14 height 14
checkbox input "true"
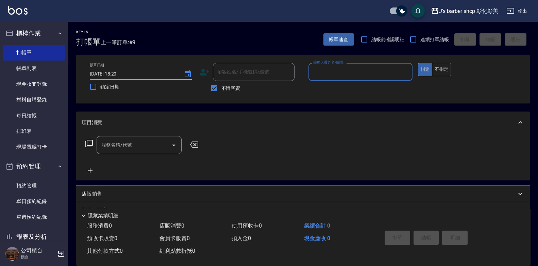
drag, startPoint x: 333, startPoint y: 78, endPoint x: 327, endPoint y: 76, distance: 7.0
click at [333, 78] on div "服務人員姓名/編號" at bounding box center [361, 72] width 104 height 18
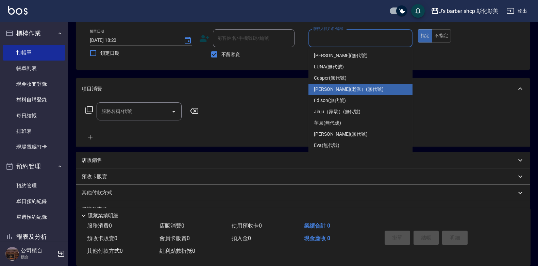
scroll to position [34, 0]
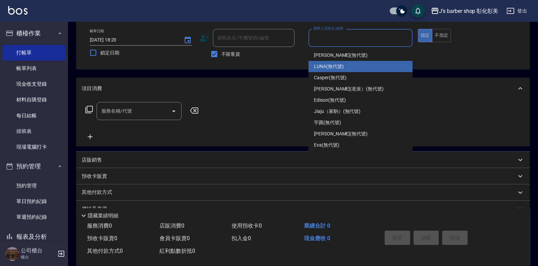
click at [354, 68] on div "LUNA (無代號)" at bounding box center [361, 66] width 104 height 11
type input "LUNA(無代號)"
click at [354, 68] on div "帳單日期 [DATE] 18:20 鎖定日期 顧客姓名/手機號碼/編號 顧客姓名/手機號碼/編號 不留客資 服務人員姓名/編號 [PERSON_NAME](無…" at bounding box center [303, 45] width 454 height 49
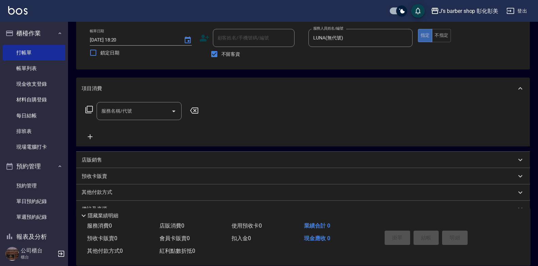
click at [139, 108] on input "服務名稱/代號" at bounding box center [134, 111] width 69 height 12
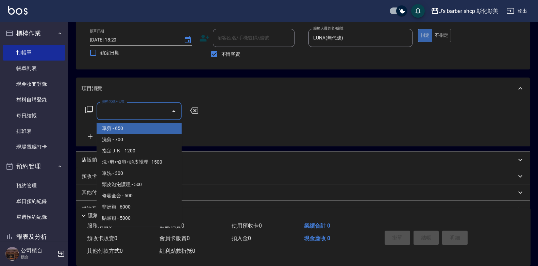
click at [139, 108] on input "服務名稱/代號" at bounding box center [134, 111] width 69 height 12
click at [149, 110] on input "服務名稱/代號" at bounding box center [134, 111] width 69 height 12
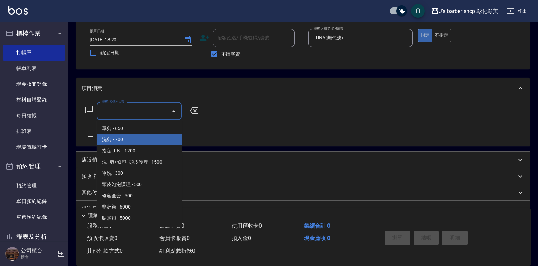
drag, startPoint x: 156, startPoint y: 138, endPoint x: 166, endPoint y: 136, distance: 9.9
click at [157, 138] on span "洗剪 - 700" at bounding box center [139, 139] width 85 height 11
type input "洗剪(101)"
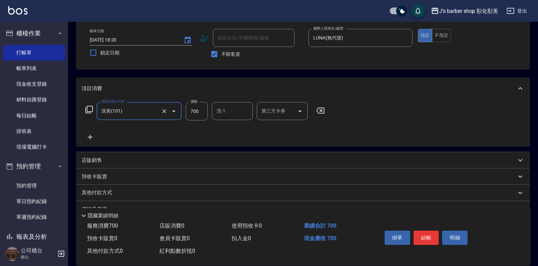
click at [205, 110] on input "700" at bounding box center [197, 111] width 22 height 18
type input "800"
click at [239, 110] on input "洗-1" at bounding box center [232, 111] width 35 height 12
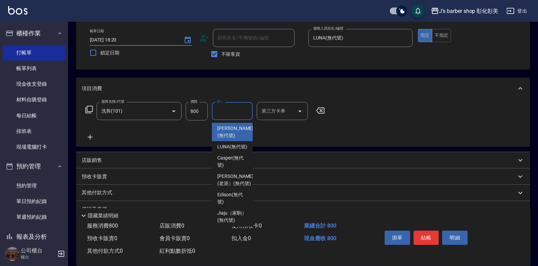
click at [239, 110] on input "洗-1" at bounding box center [232, 111] width 35 height 12
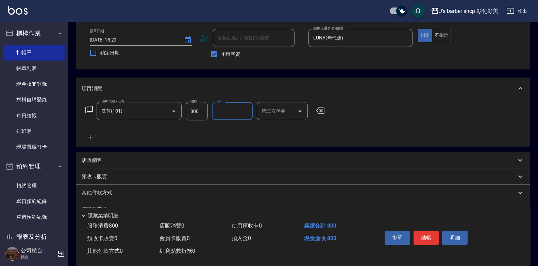
click at [239, 109] on input "洗-1" at bounding box center [232, 111] width 35 height 12
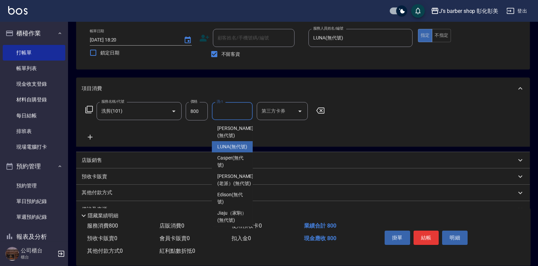
click at [226, 150] on span "LUNA (無代號)" at bounding box center [232, 146] width 30 height 7
type input "LUNA(無代號)"
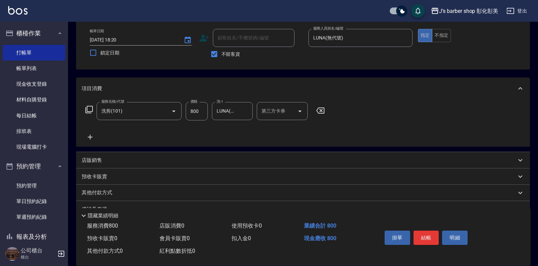
click at [93, 136] on icon at bounding box center [90, 137] width 17 height 8
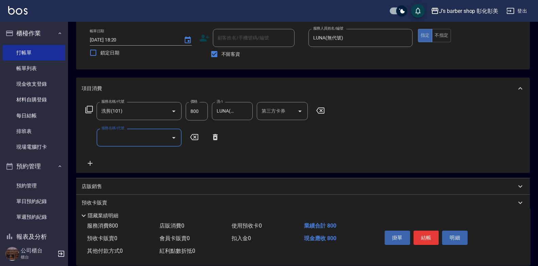
click at [115, 140] on input "服務名稱/代號" at bounding box center [134, 138] width 69 height 12
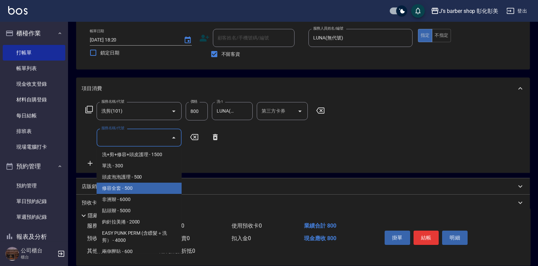
click at [129, 184] on span "修容全套 - 500" at bounding box center [139, 188] width 85 height 11
type input "修容全套(202)"
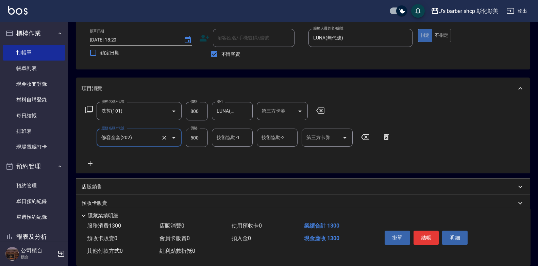
click at [192, 135] on input "500" at bounding box center [197, 138] width 22 height 18
type input "400"
click at [244, 138] on input "技術協助-1" at bounding box center [232, 138] width 35 height 12
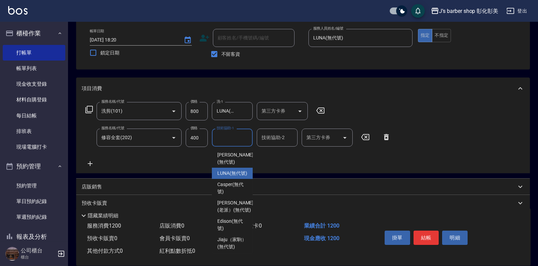
click at [239, 177] on span "LUNA (無代號)" at bounding box center [232, 173] width 30 height 7
type input "LUNA(無代號)"
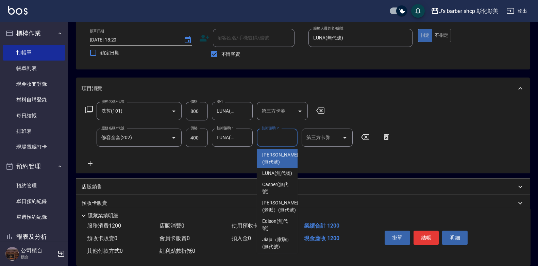
click at [271, 143] on input "技術協助-2" at bounding box center [277, 138] width 35 height 12
click at [281, 172] on span "LUNA (無代號)" at bounding box center [277, 173] width 30 height 7
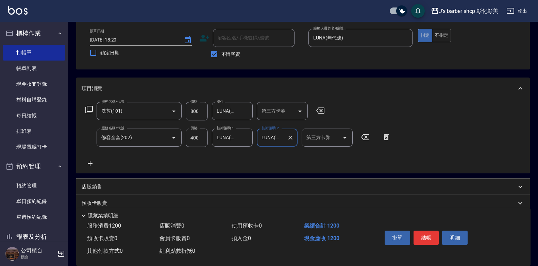
type input "LUNA(無代號)"
click at [427, 232] on button "結帳" at bounding box center [427, 238] width 26 height 14
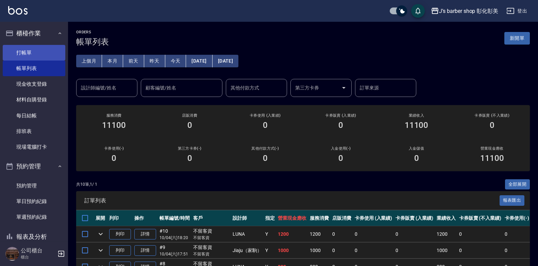
click at [37, 55] on link "打帳單" at bounding box center [34, 53] width 63 height 16
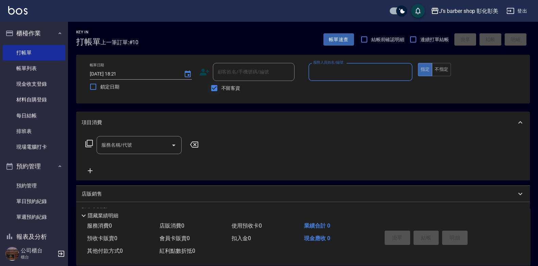
click at [218, 89] on input "不留客資" at bounding box center [214, 88] width 14 height 14
click at [206, 85] on div "不留客資" at bounding box center [246, 88] width 95 height 14
click at [215, 87] on input "不留客資" at bounding box center [214, 88] width 14 height 14
checkbox input "false"
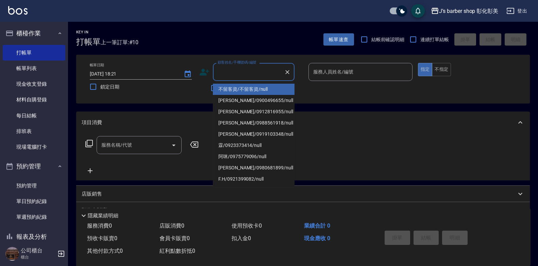
click at [233, 73] on input "顧客姓名/手機號碼/編號" at bounding box center [248, 72] width 65 height 12
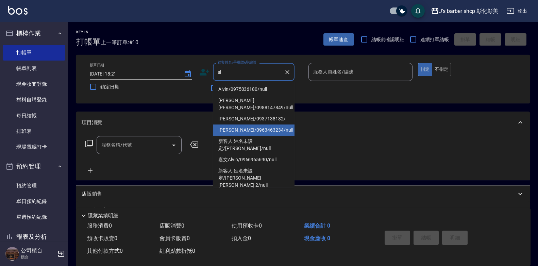
click at [279, 125] on li "[PERSON_NAME]/0963463234/null" at bounding box center [254, 130] width 82 height 11
click at [279, 122] on div "項目消費" at bounding box center [299, 122] width 435 height 7
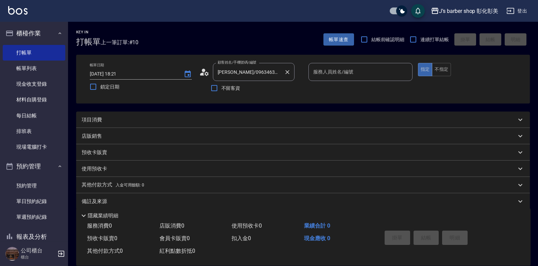
click at [274, 76] on input "[PERSON_NAME]/0963463234/null" at bounding box center [248, 72] width 65 height 12
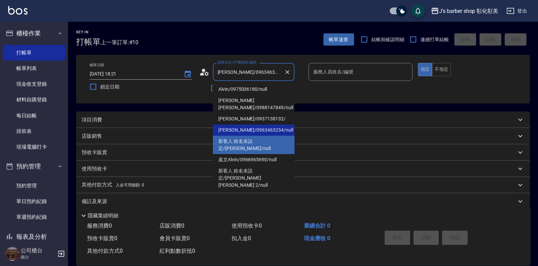
click at [273, 136] on li "新客人 姓名未設定/[PERSON_NAME]/null" at bounding box center [254, 145] width 82 height 18
click at [273, 131] on div "店販銷售" at bounding box center [303, 136] width 454 height 16
type input "新客人 姓名未設定/[PERSON_NAME]/null"
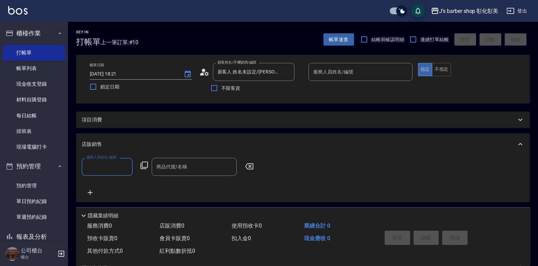
scroll to position [12, 0]
type input "LUNA(無代號)"
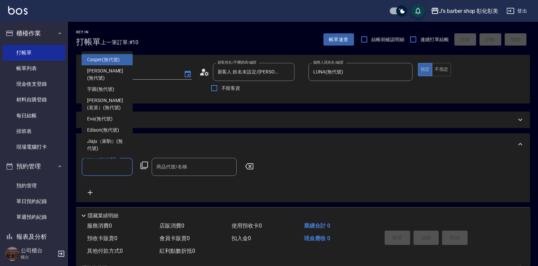
click at [110, 171] on input "服務人員姓名/編號" at bounding box center [107, 167] width 45 height 12
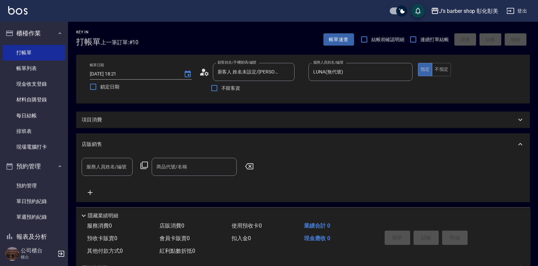
click at [227, 107] on div "Key In 打帳單 上一筆訂單:#10 帳單速查 結帳前確認明細 連續打單結帳 掛單 結帳 明細 帳單日期 [DATE] 18:21 鎖定日期 顧客姓名/手…" at bounding box center [303, 180] width 470 height 316
click at [128, 124] on div "項目消費" at bounding box center [303, 120] width 454 height 16
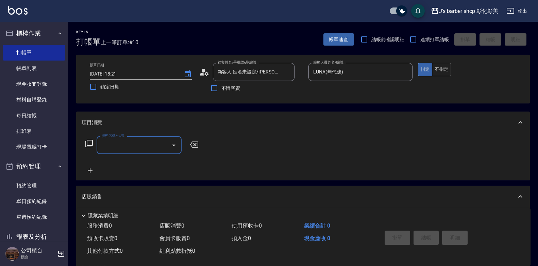
click at [116, 143] on input "服務名稱/代號" at bounding box center [134, 145] width 69 height 12
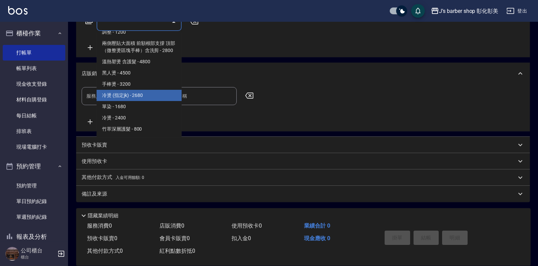
scroll to position [125, 0]
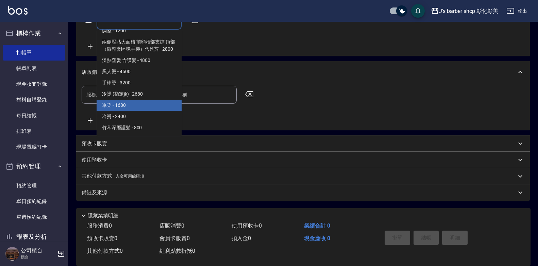
click at [132, 104] on span "單染 - 1680" at bounding box center [139, 105] width 85 height 11
type input "單染(L01)"
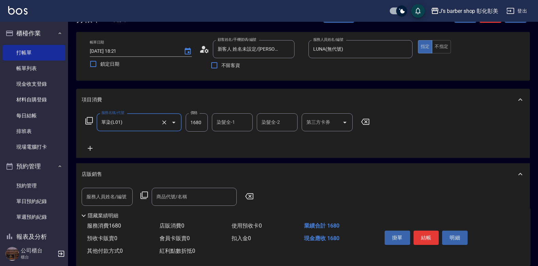
scroll to position [22, 0]
click at [201, 118] on input "1680" at bounding box center [197, 123] width 22 height 18
type input "1700"
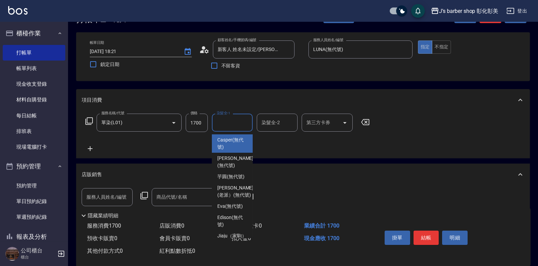
click at [227, 119] on div "染髮全-1 染髮全-1" at bounding box center [232, 123] width 41 height 18
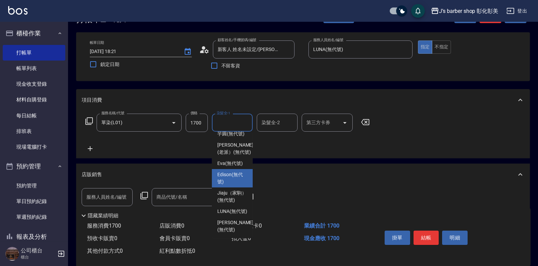
scroll to position [68, 0]
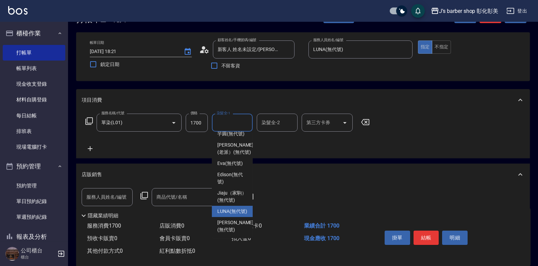
click at [231, 210] on span "LUNA (無代號)" at bounding box center [232, 211] width 30 height 7
type input "LUNA(無代號)"
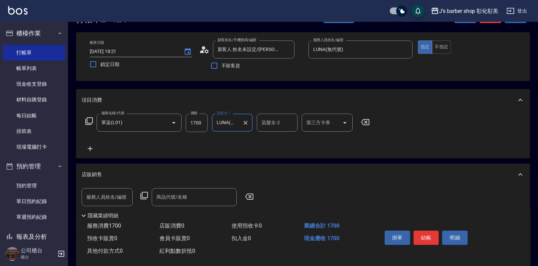
click at [280, 122] on input "染髮全-2" at bounding box center [277, 123] width 35 height 12
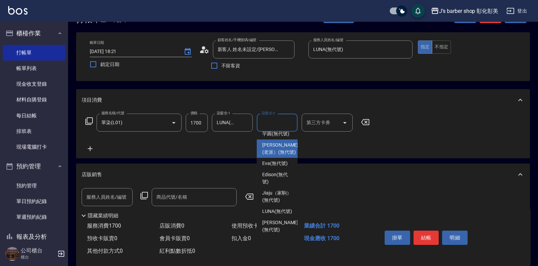
scroll to position [34, 0]
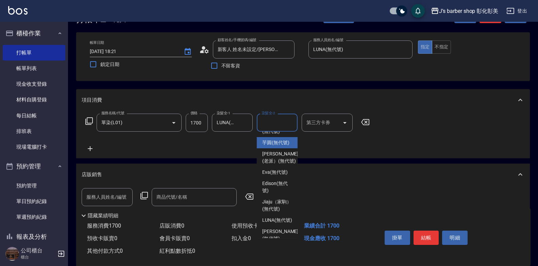
click at [283, 146] on span "芋圓 (無代號)" at bounding box center [275, 142] width 27 height 7
type input "芋圓(無代號)"
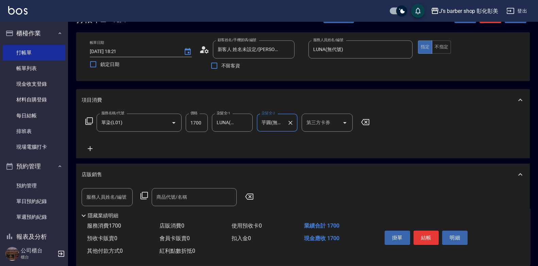
click at [92, 147] on icon at bounding box center [90, 149] width 17 height 8
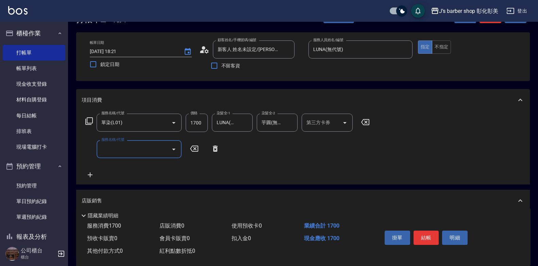
click at [123, 148] on input "服務名稱/代號" at bounding box center [134, 149] width 69 height 12
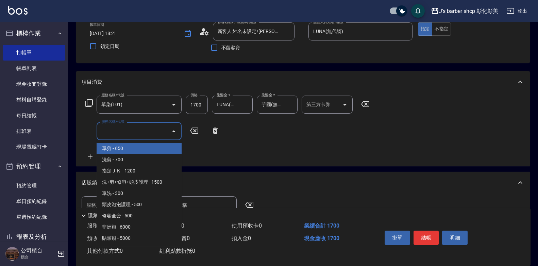
scroll to position [56, 0]
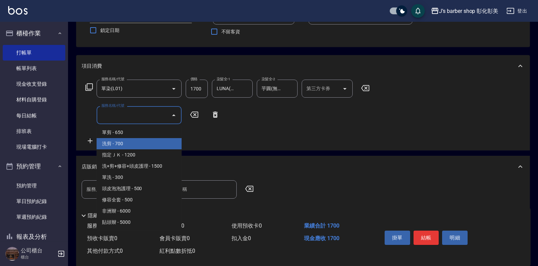
click at [132, 140] on span "洗剪 - 700" at bounding box center [139, 143] width 85 height 11
type input "洗剪(101)"
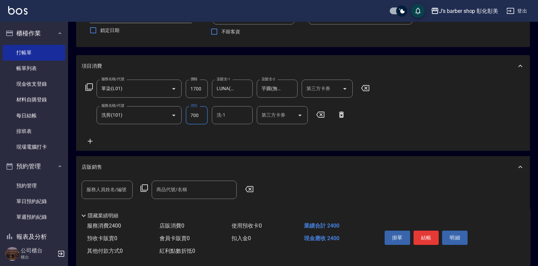
click at [199, 113] on input "700" at bounding box center [197, 115] width 22 height 18
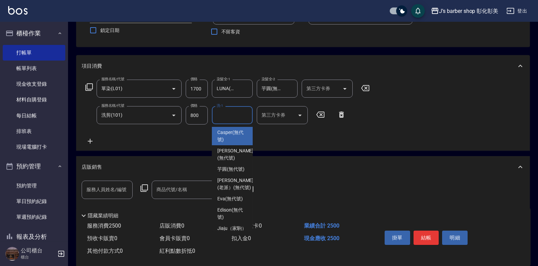
click at [235, 113] on input "洗-1" at bounding box center [232, 115] width 35 height 12
click at [197, 116] on input "800" at bounding box center [197, 115] width 22 height 18
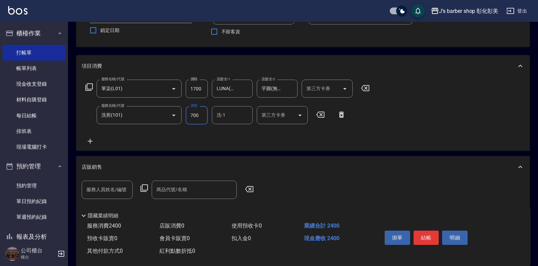
type input "700"
click at [230, 111] on input "洗-1" at bounding box center [232, 115] width 35 height 12
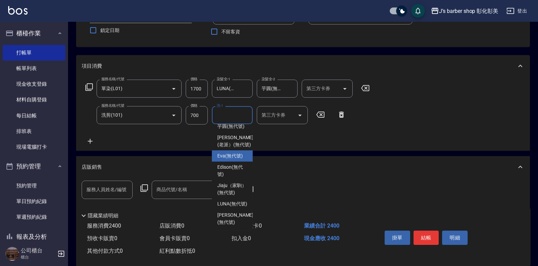
scroll to position [68, 0]
click at [233, 198] on div "LUNA (無代號)" at bounding box center [232, 203] width 41 height 11
type input "LUNA(無代號)"
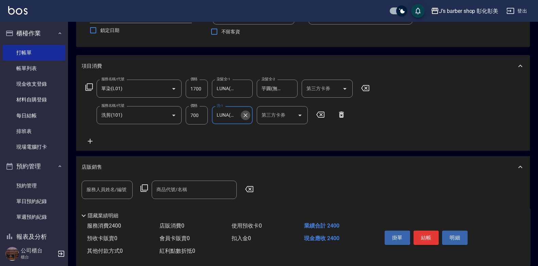
click at [246, 112] on icon "Clear" at bounding box center [245, 115] width 7 height 7
click at [234, 113] on input "洗-1" at bounding box center [232, 115] width 35 height 12
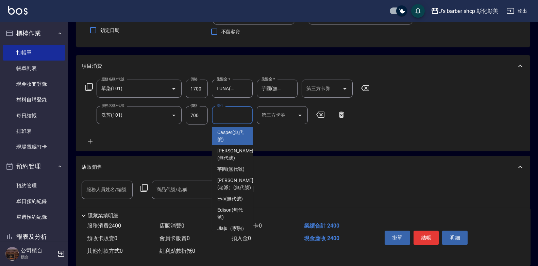
click at [234, 113] on input "洗-1" at bounding box center [232, 115] width 35 height 12
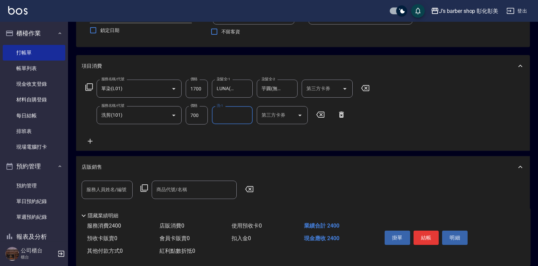
click at [230, 117] on input "洗-1" at bounding box center [232, 115] width 35 height 12
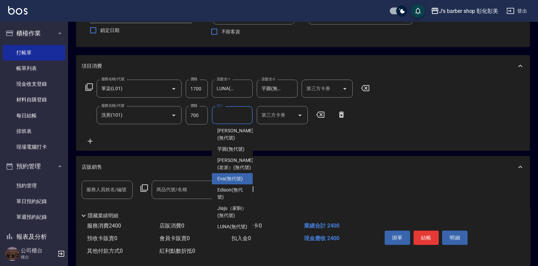
scroll to position [0, 0]
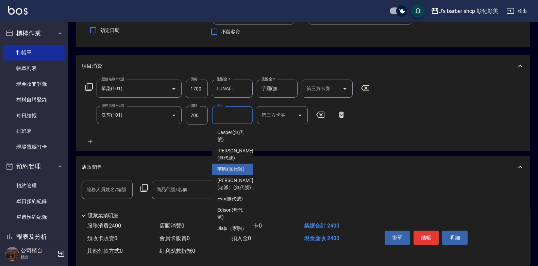
drag, startPoint x: 237, startPoint y: 173, endPoint x: 239, endPoint y: 169, distance: 3.8
click at [237, 172] on span "芋圓 (無代號)" at bounding box center [230, 169] width 27 height 7
type input "芋圓(無代號)"
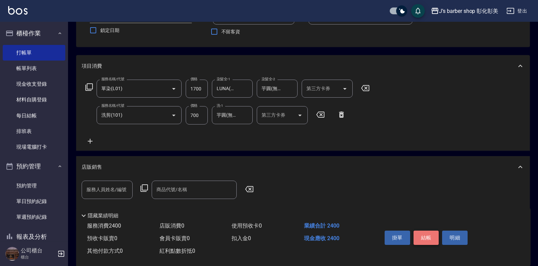
click at [419, 235] on button "結帳" at bounding box center [427, 238] width 26 height 14
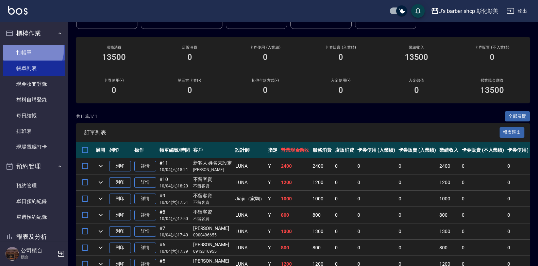
click at [27, 49] on link "打帳單" at bounding box center [34, 53] width 63 height 16
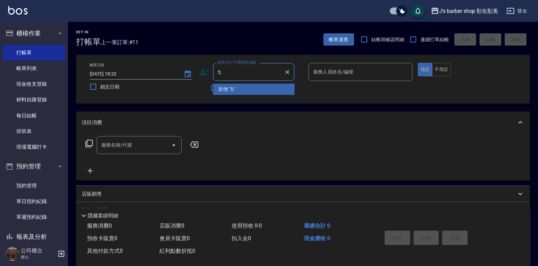
type input "5"
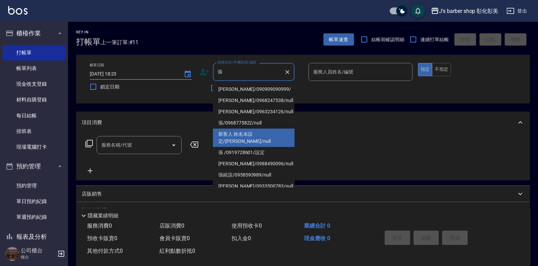
click at [269, 131] on li "新客人 姓名未設定/[PERSON_NAME]/null" at bounding box center [254, 138] width 82 height 18
type input "新客人 姓名未設定/[PERSON_NAME]/null"
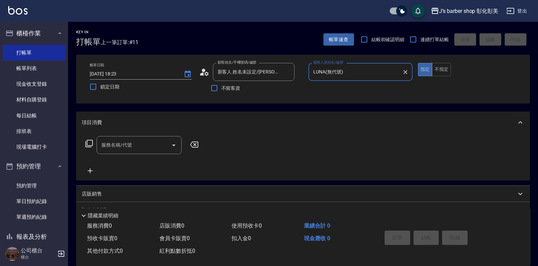
type input "LUNA(無代號)"
click at [118, 144] on div "服務名稱/代號 服務名稱/代號" at bounding box center [139, 145] width 85 height 18
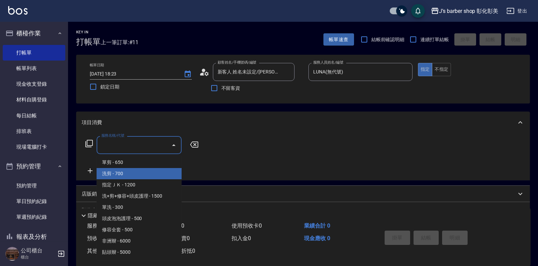
drag, startPoint x: 132, startPoint y: 174, endPoint x: 167, endPoint y: 161, distance: 37.5
click at [132, 172] on span "洗剪 - 700" at bounding box center [139, 173] width 85 height 11
type input "洗剪(101)"
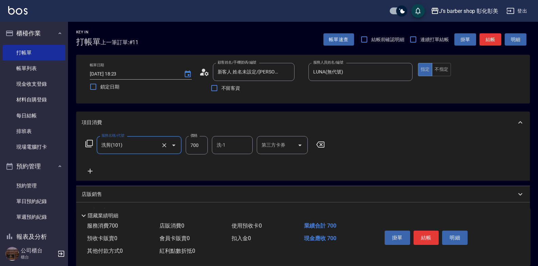
click at [228, 151] on div "洗-1" at bounding box center [232, 145] width 41 height 18
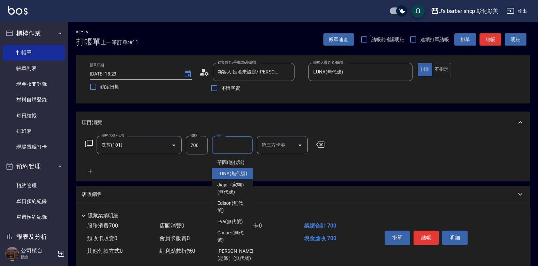
click at [235, 177] on span "LUNA (無代號)" at bounding box center [232, 173] width 30 height 7
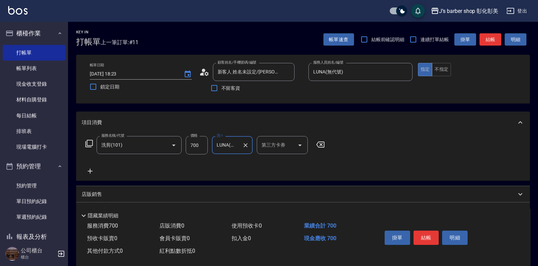
type input "LUNA(無代號)"
click at [431, 231] on button "結帳" at bounding box center [427, 238] width 26 height 14
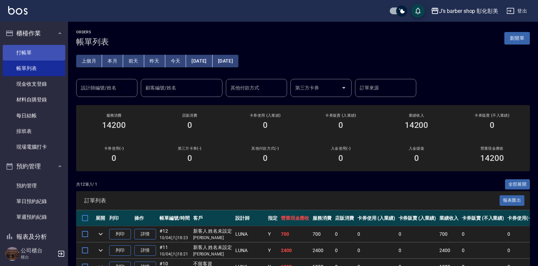
click at [47, 52] on link "打帳單" at bounding box center [34, 53] width 63 height 16
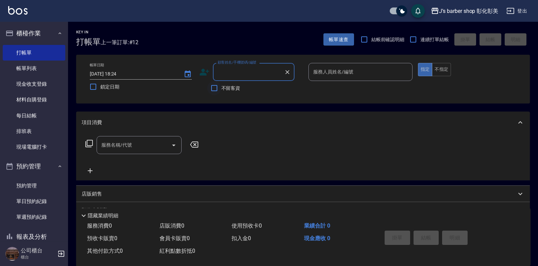
click at [219, 88] on input "不留客資" at bounding box center [214, 88] width 14 height 14
checkbox input "true"
click at [348, 68] on input "服務人員姓名/編號" at bounding box center [361, 72] width 98 height 12
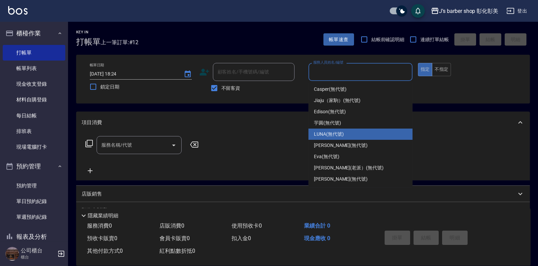
click at [334, 131] on span "LUNA (無代號)" at bounding box center [329, 134] width 30 height 7
type input "LUNA(無代號)"
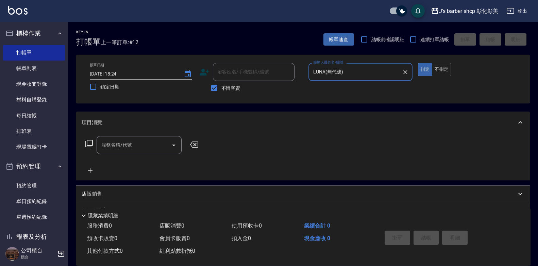
click at [162, 141] on input "服務名稱/代號" at bounding box center [134, 145] width 69 height 12
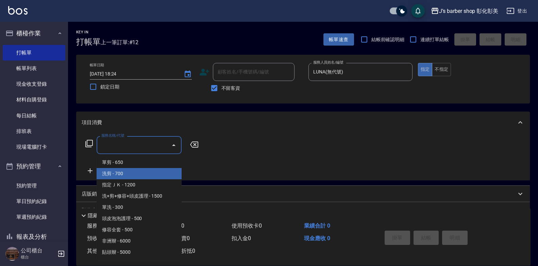
scroll to position [34, 0]
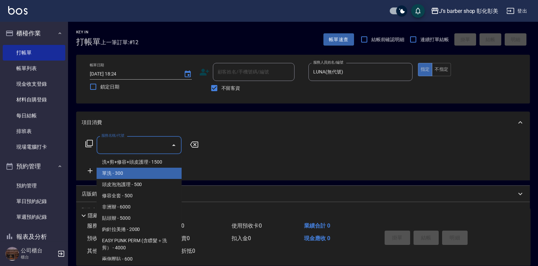
click at [139, 173] on span "單洗 - 300" at bounding box center [139, 173] width 85 height 11
type input "單洗(104)"
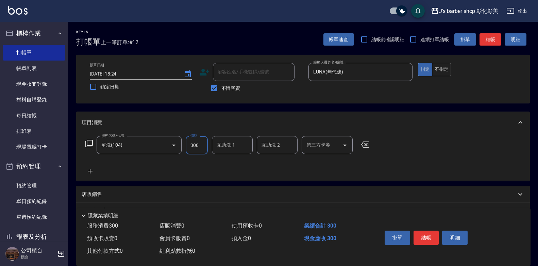
drag, startPoint x: 200, startPoint y: 146, endPoint x: 209, endPoint y: 144, distance: 8.8
click at [200, 146] on input "300" at bounding box center [197, 145] width 22 height 18
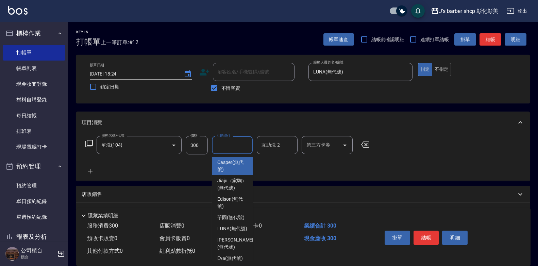
click at [226, 143] on div "互助洗-1 互助洗-1" at bounding box center [232, 145] width 41 height 18
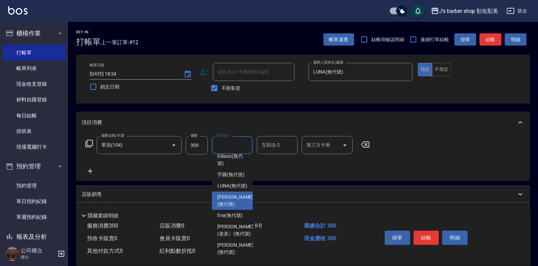
scroll to position [71, 0]
click at [239, 182] on span "LUNA (無代號)" at bounding box center [232, 185] width 30 height 7
type input "LUNA(無代號)"
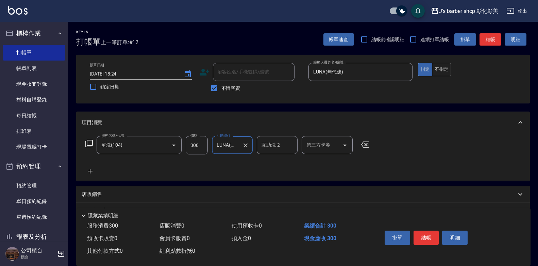
click at [281, 139] on input "互助洗-2" at bounding box center [277, 145] width 35 height 12
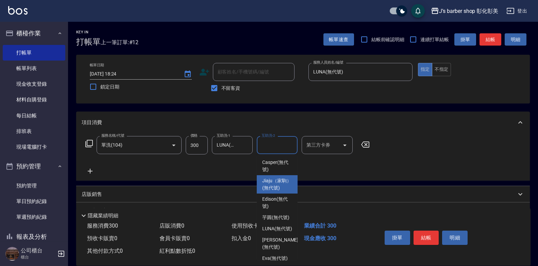
scroll to position [34, 0]
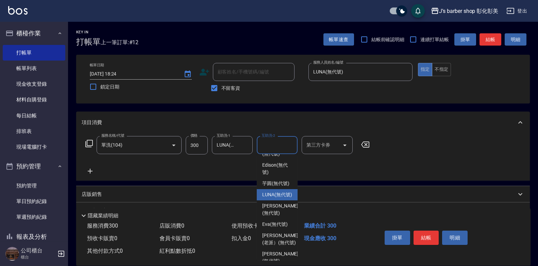
click at [278, 198] on span "LUNA (無代號)" at bounding box center [277, 194] width 30 height 7
type input "LUNA(無代號)"
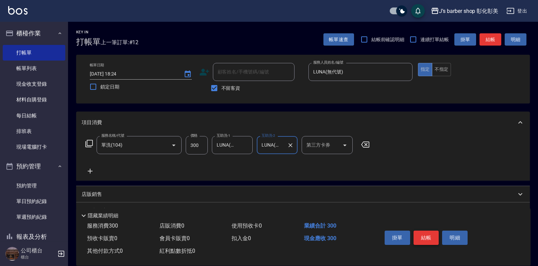
click at [422, 236] on button "結帳" at bounding box center [427, 238] width 26 height 14
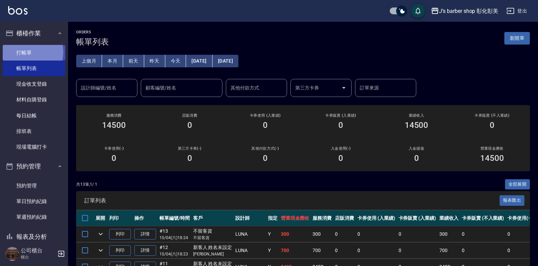
click at [28, 52] on link "打帳單" at bounding box center [34, 53] width 63 height 16
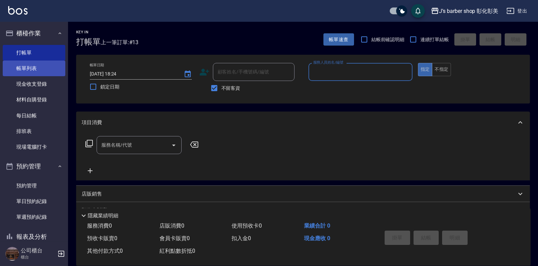
click at [18, 62] on link "帳單列表" at bounding box center [34, 69] width 63 height 16
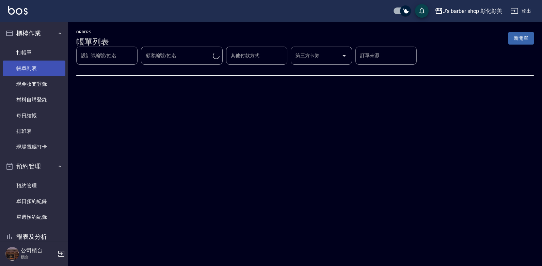
click at [43, 67] on link "帳單列表" at bounding box center [34, 69] width 63 height 16
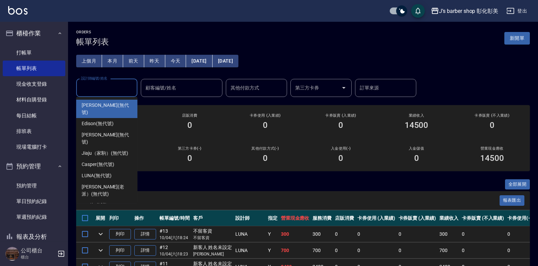
click at [107, 93] on input "設計師編號/姓名" at bounding box center [106, 88] width 55 height 12
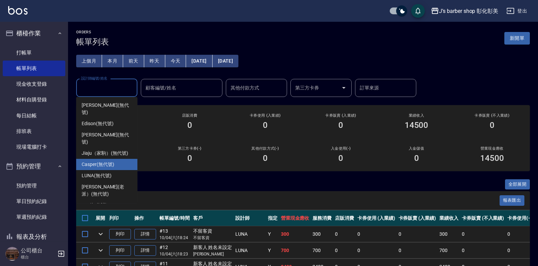
click at [123, 170] on div "LUNA (無代號)" at bounding box center [106, 175] width 61 height 11
type input "LUNA(無代號)"
click at [123, 156] on div "ORDERS 帳單列表 新開單 上個月 本月 [DATE] [DATE] [DATE] [DATE] [DATE] 設計師編號/姓名 [PERSON_NAME…" at bounding box center [269, 232] width 538 height 465
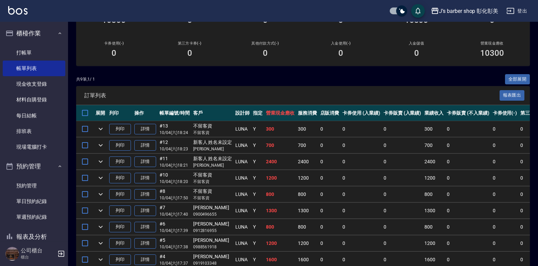
scroll to position [105, 0]
click at [151, 230] on link "詳情" at bounding box center [145, 227] width 22 height 11
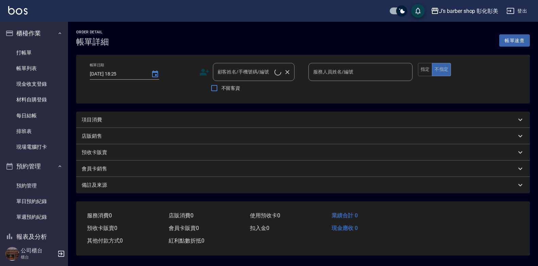
type input "[DATE] 17:39"
type input "LUNA(無代號)"
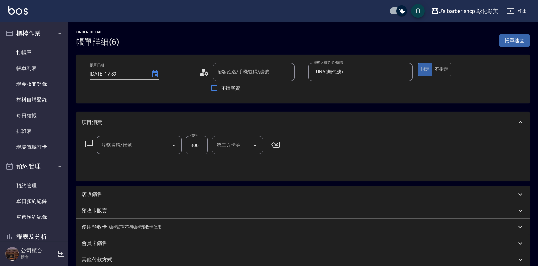
type input "[PERSON_NAME]/0912816955/null"
type input "洗剪(101)"
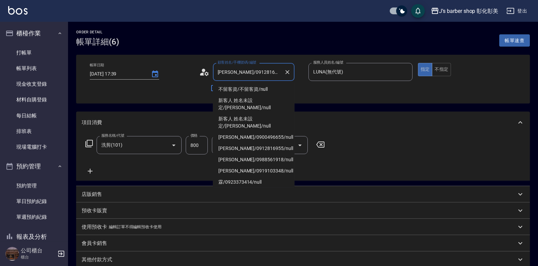
click at [261, 75] on input "[PERSON_NAME]/0912816955/null" at bounding box center [248, 72] width 65 height 12
click at [292, 70] on button "Clear" at bounding box center [288, 72] width 10 height 10
click at [272, 66] on input "顧客姓名/手機號碼/編號" at bounding box center [248, 72] width 65 height 12
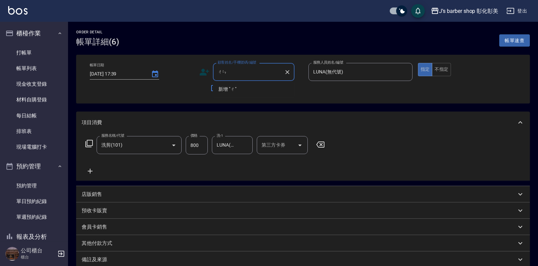
type input "琛"
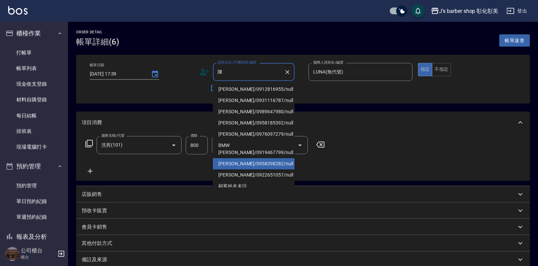
scroll to position [34, 0]
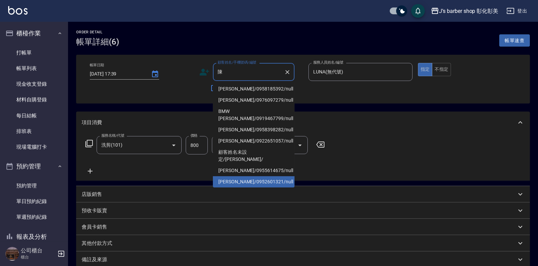
click at [262, 147] on li "[PERSON_NAME]/0922651057/null" at bounding box center [254, 140] width 82 height 11
type input "[PERSON_NAME]/0922651057/null"
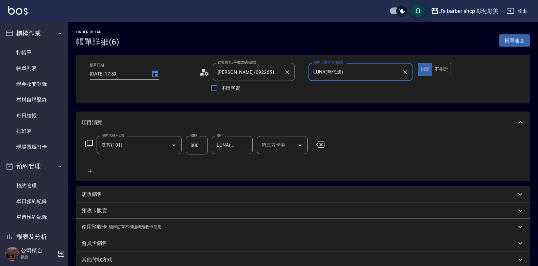
click at [285, 68] on button "Clear" at bounding box center [288, 72] width 10 height 10
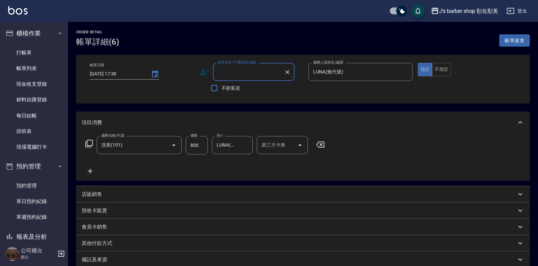
click at [281, 71] on input "顧客姓名/手機號碼/編號" at bounding box center [248, 72] width 65 height 12
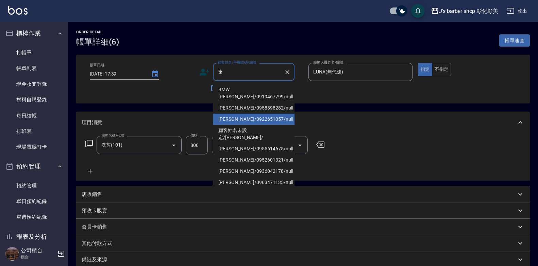
scroll to position [68, 0]
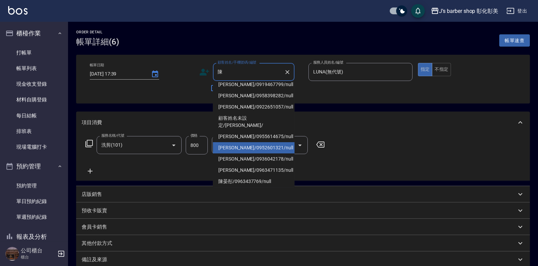
click at [262, 72] on li "[PERSON_NAME]/0976097279/null" at bounding box center [254, 66] width 82 height 11
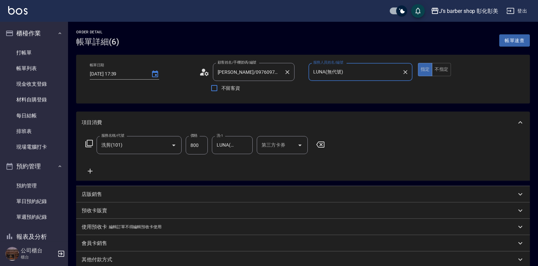
click at [263, 69] on input "[PERSON_NAME]/0976097279/null" at bounding box center [248, 72] width 65 height 12
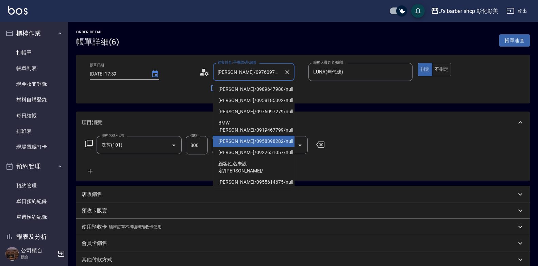
scroll to position [34, 0]
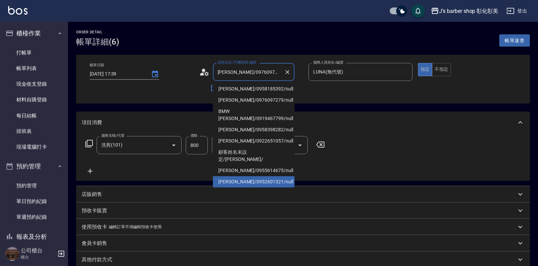
click at [276, 176] on li "[PERSON_NAME]/0952601321/null" at bounding box center [254, 181] width 82 height 11
type input "[PERSON_NAME]/0952601321/null"
click at [276, 165] on div "服務名稱/代號 洗剪(101) 服務名稱/代號 價格 800 價格 洗-1 LUNA(無代號) 洗-1 第三方卡券 第三方卡券" at bounding box center [205, 155] width 247 height 39
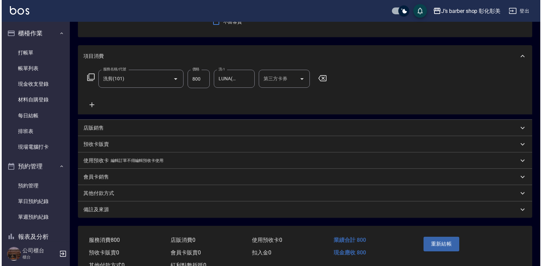
scroll to position [92, 0]
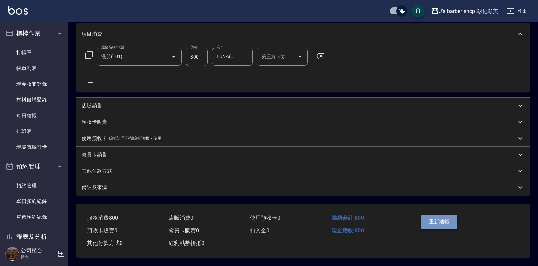
click at [454, 220] on button "重新結帳" at bounding box center [439, 222] width 36 height 14
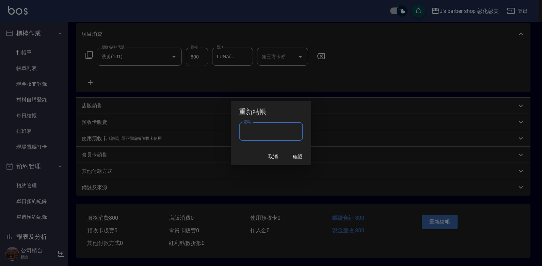
click at [256, 134] on input "密碼" at bounding box center [271, 131] width 64 height 18
click at [256, 134] on input "*****" at bounding box center [271, 131] width 64 height 18
type input "****"
click at [306, 158] on button "確認" at bounding box center [297, 156] width 22 height 13
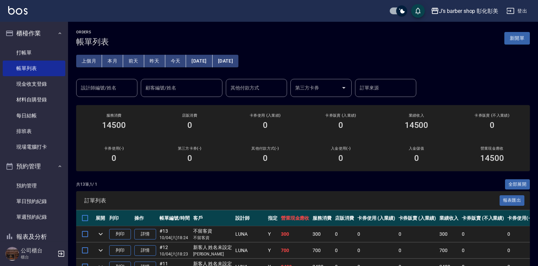
click at [120, 88] on input "設計師編號/姓名" at bounding box center [106, 88] width 55 height 12
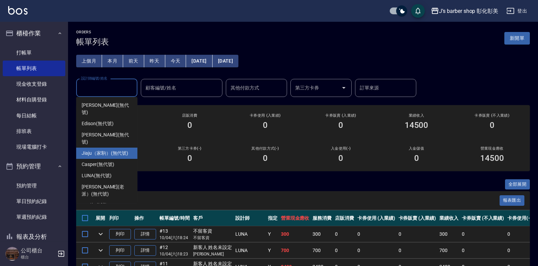
click at [126, 150] on span "Jiaju（家駒） (無代號)" at bounding box center [105, 153] width 47 height 7
type input "Jiaju（家駒）(無代號)"
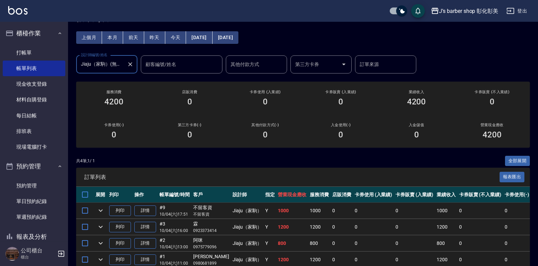
scroll to position [57, 0]
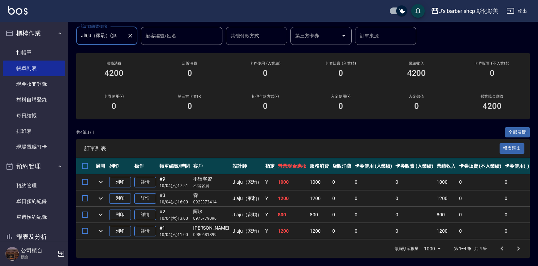
click at [134, 34] on div at bounding box center [130, 36] width 9 height 18
click at [132, 32] on icon "Clear" at bounding box center [130, 35] width 7 height 7
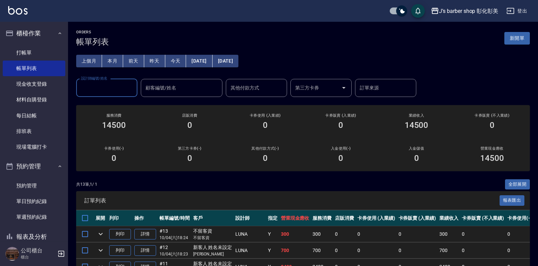
click at [115, 92] on input "設計師編號/姓名" at bounding box center [106, 88] width 55 height 12
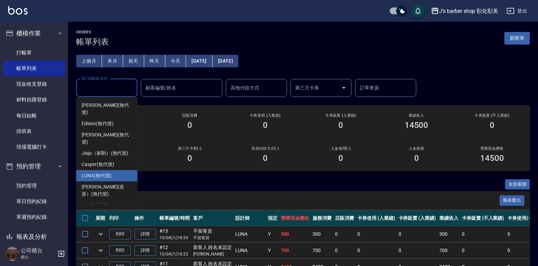
click at [122, 170] on div "LUNA (無代號)" at bounding box center [106, 175] width 61 height 11
type input "LUNA(無代號)"
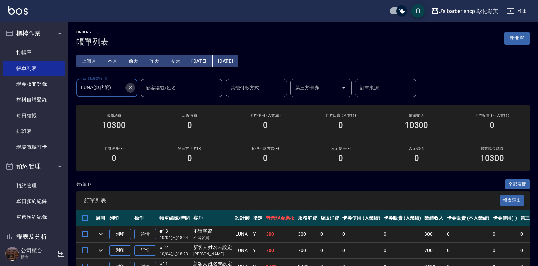
click at [131, 89] on icon "Clear" at bounding box center [130, 87] width 7 height 7
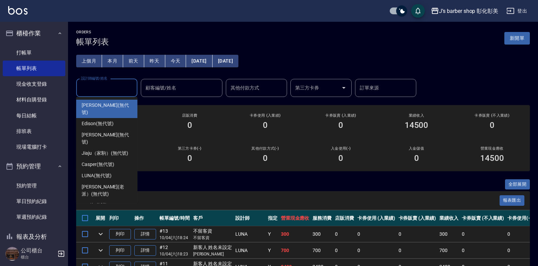
click at [109, 88] on input "設計師編號/姓名" at bounding box center [106, 88] width 55 height 12
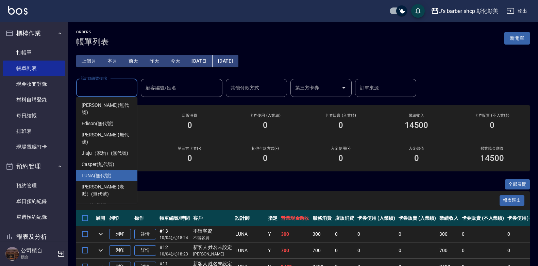
click at [107, 172] on span "LUNA (無代號)" at bounding box center [97, 175] width 30 height 7
type input "LUNA(無代號)"
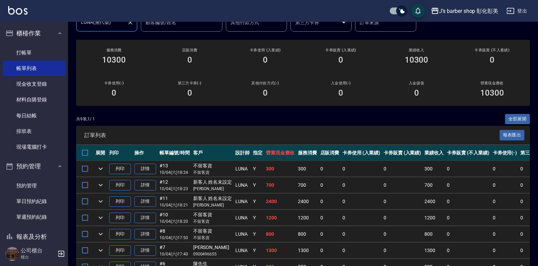
scroll to position [139, 0]
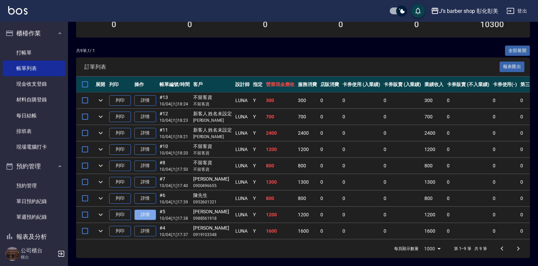
click at [149, 210] on link "詳情" at bounding box center [145, 215] width 22 height 11
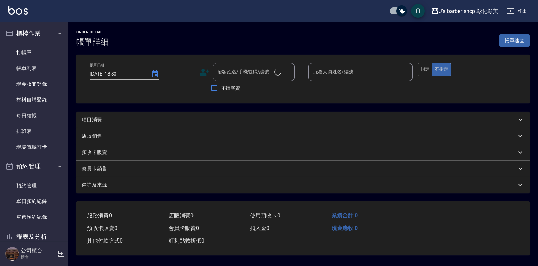
click at [149, 207] on div "服務消費 0 店販消費 0 使用預收卡 0 業績合計 0 預收卡販賣 0 會員卡販賣 0 扣入金 0 現金應收 0 其他付款方式 0 紅利點數折抵 0" at bounding box center [243, 224] width 334 height 46
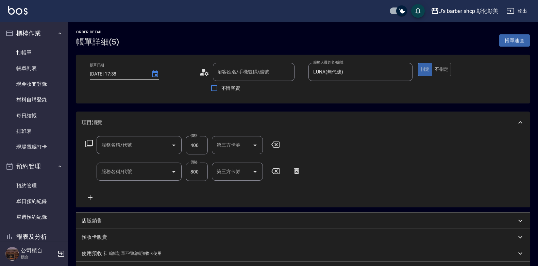
type input "[DATE] 17:38"
type input "LUNA(無代號)"
type input "[PERSON_NAME]/0988561918/null"
type input "兩側壓貼(Gp)"
type input "洗剪(101)"
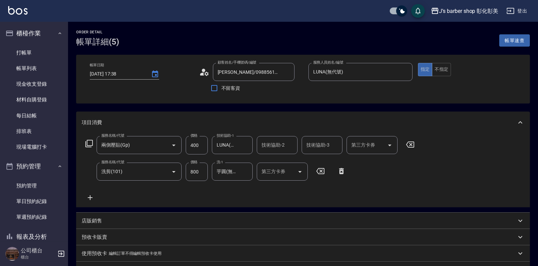
click at [202, 148] on input "400" at bounding box center [197, 145] width 22 height 18
type input "600"
click at [415, 171] on div "服務名稱/代號 兩側壓貼(Gp) 服務名稱/代號 價格 600 價格 技術協助-1 LUNA(無代號) 技術協助-1 技術協助-2 技術協助-2 技術協助-3…" at bounding box center [250, 169] width 337 height 66
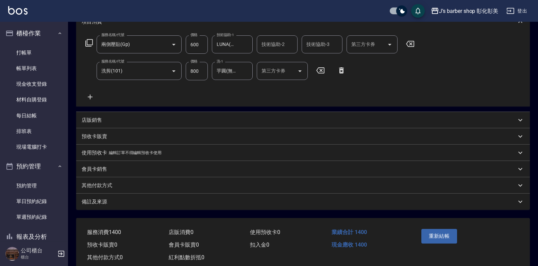
scroll to position [84, 0]
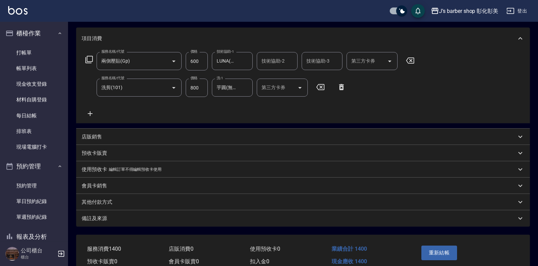
click at [275, 68] on div "技術協助-2" at bounding box center [277, 61] width 41 height 18
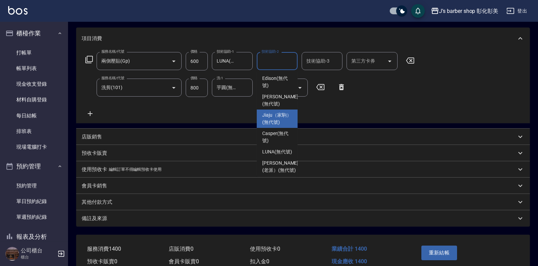
scroll to position [34, 0]
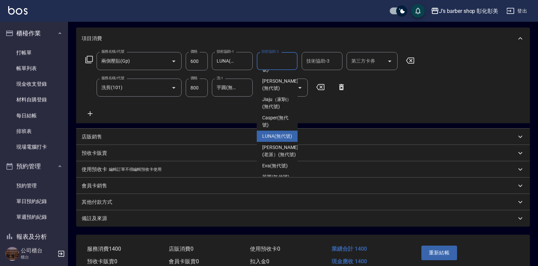
click at [282, 140] on span "LUNA (無代號)" at bounding box center [277, 136] width 30 height 7
type input "LUNA(無代號)"
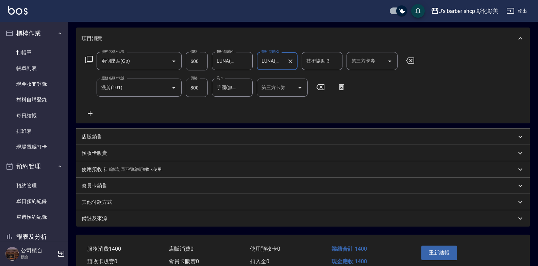
drag, startPoint x: 311, startPoint y: 53, endPoint x: 316, endPoint y: 57, distance: 6.3
click at [311, 53] on div "技術協助-3" at bounding box center [322, 61] width 41 height 18
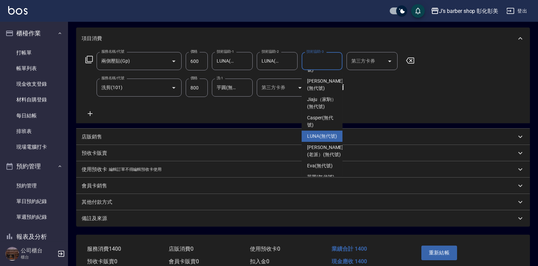
click at [330, 140] on span "LUNA (無代號)" at bounding box center [322, 136] width 30 height 7
type input "LUNA(無代號)"
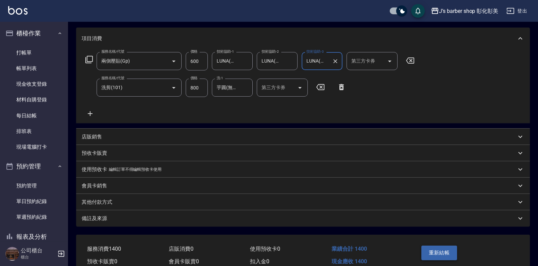
click at [441, 256] on button "重新結帳" at bounding box center [439, 253] width 36 height 14
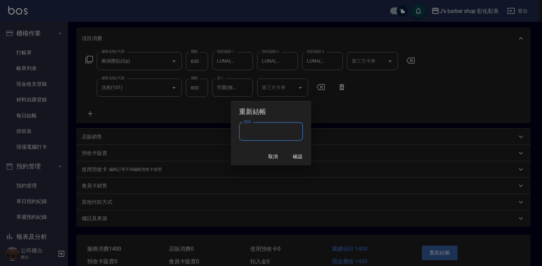
click at [275, 130] on input "密碼" at bounding box center [271, 131] width 64 height 18
type input "****"
click at [293, 152] on button "確認" at bounding box center [297, 156] width 22 height 13
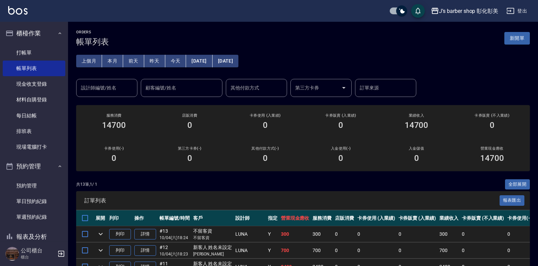
click at [105, 88] on div "設計師編號/姓名 設計師編號/姓名" at bounding box center [106, 88] width 61 height 18
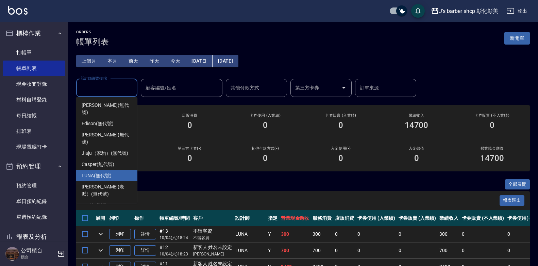
click at [125, 170] on div "LUNA (無代號)" at bounding box center [106, 175] width 61 height 11
type input "LUNA(無代號)"
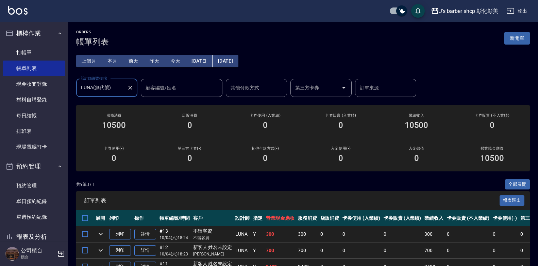
click at [126, 90] on button "Clear" at bounding box center [131, 88] width 10 height 10
